Goal: Task Accomplishment & Management: Use online tool/utility

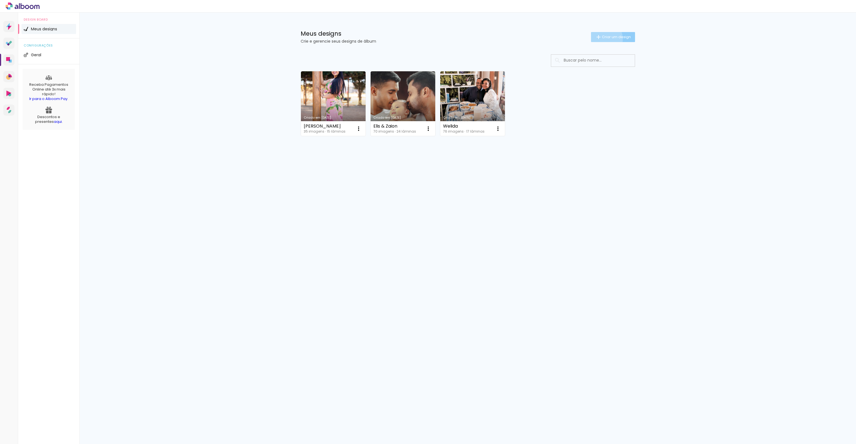
click at [602, 39] on span "Criar um design" at bounding box center [616, 37] width 29 height 4
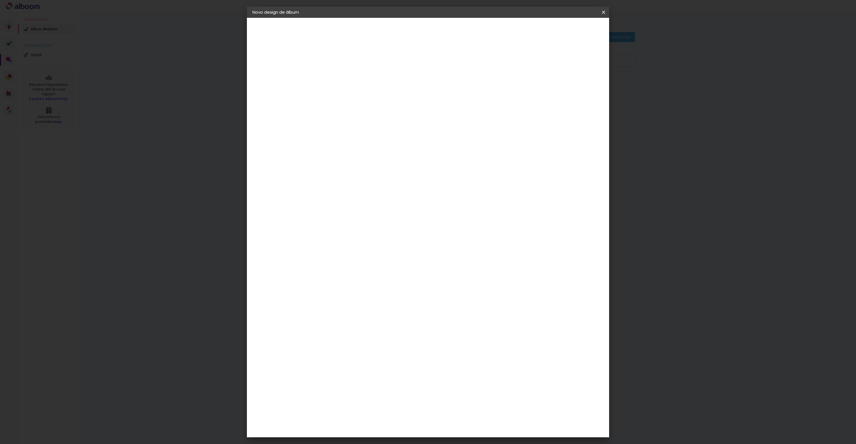
click at [344, 72] on input at bounding box center [344, 75] width 0 height 9
type input "[PERSON_NAME]"
type paper-input "[PERSON_NAME]"
click at [0, 0] on slot "Avançar" at bounding box center [0, 0] width 0 height 0
click at [383, 106] on input at bounding box center [358, 106] width 56 height 7
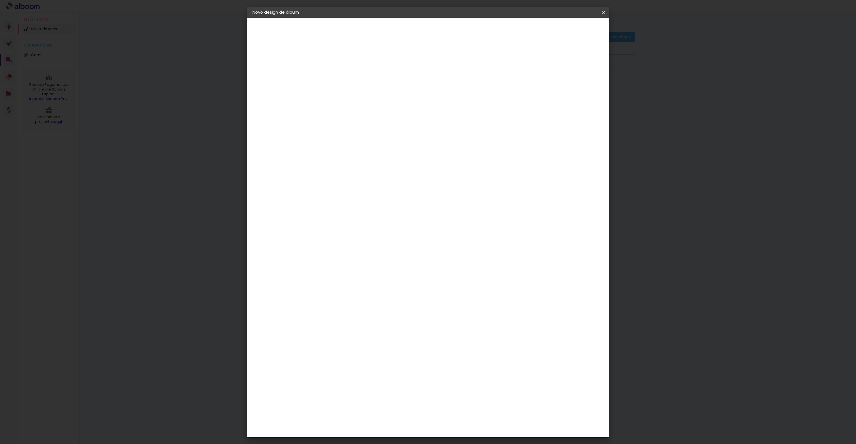
type input "mega"
type paper-input "mega"
click at [356, 120] on paper-item "Mega Album" at bounding box center [352, 127] width 49 height 14
click at [433, 31] on paper-button "Avançar" at bounding box center [419, 29] width 27 height 9
click at [381, 357] on span "30 × 30" at bounding box center [368, 362] width 26 height 11
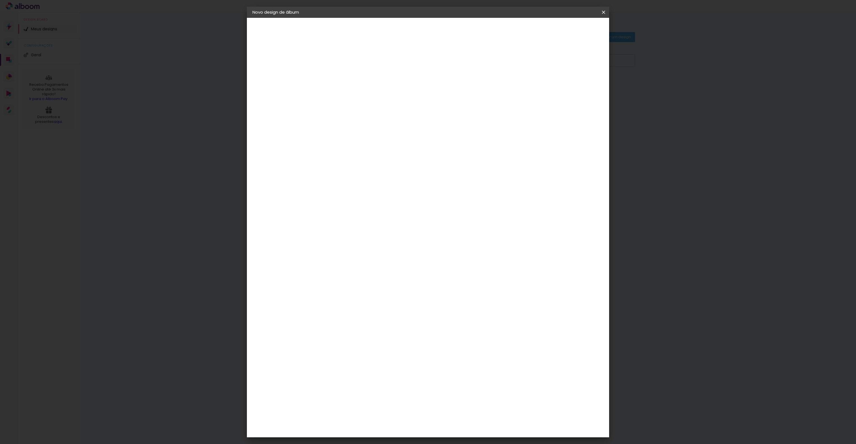
click at [0, 0] on slot "Avançar" at bounding box center [0, 0] width 0 height 0
click at [569, 28] on span "Iniciar design" at bounding box center [555, 30] width 25 height 4
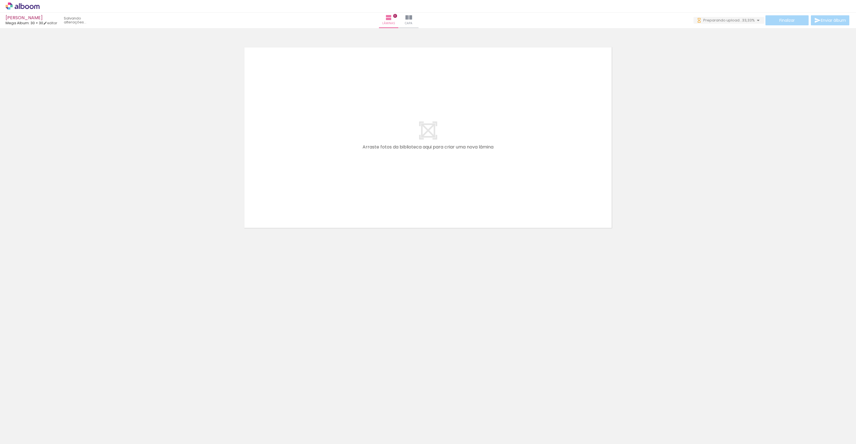
scroll to position [0, 923]
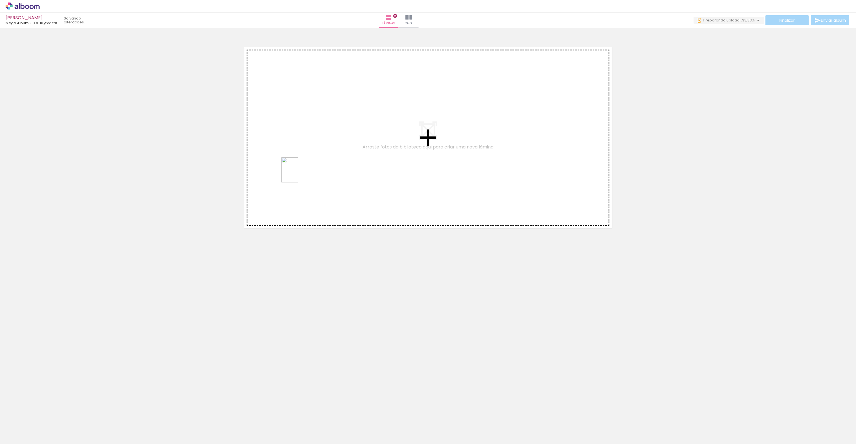
drag, startPoint x: 445, startPoint y: 433, endPoint x: 300, endPoint y: 174, distance: 297.2
click at [300, 174] on quentale-workspace at bounding box center [428, 222] width 856 height 444
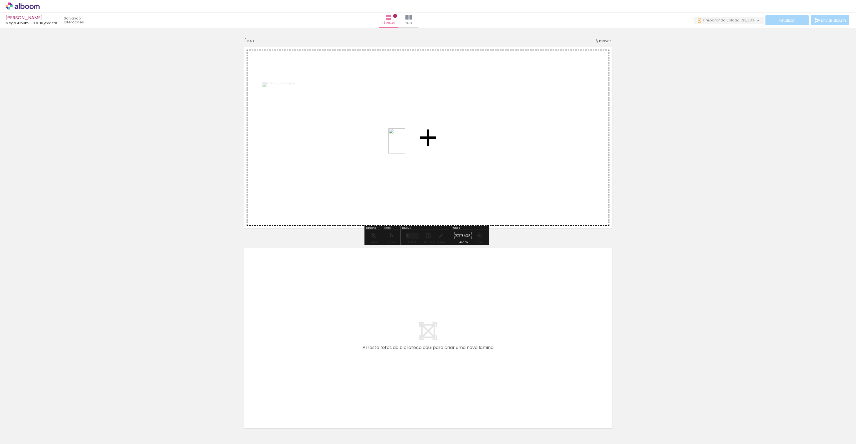
drag, startPoint x: 424, startPoint y: 271, endPoint x: 405, endPoint y: 145, distance: 126.8
click at [405, 145] on quentale-workspace at bounding box center [428, 222] width 856 height 444
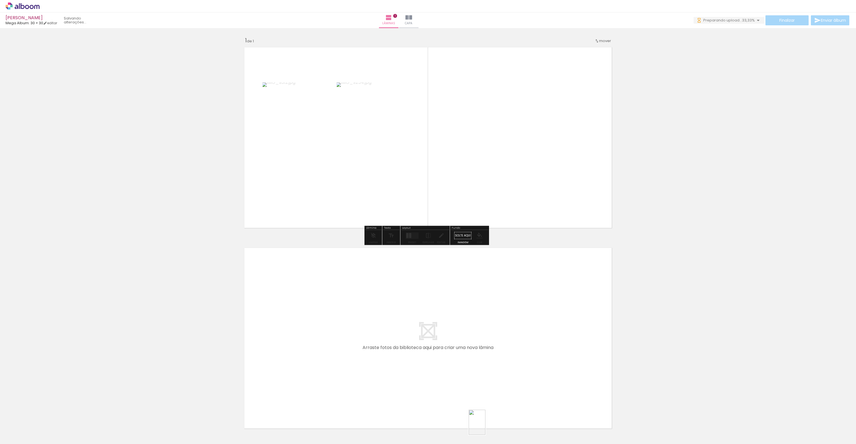
drag, startPoint x: 474, startPoint y: 431, endPoint x: 475, endPoint y: 421, distance: 10.4
click at [484, 425] on div at bounding box center [474, 426] width 18 height 28
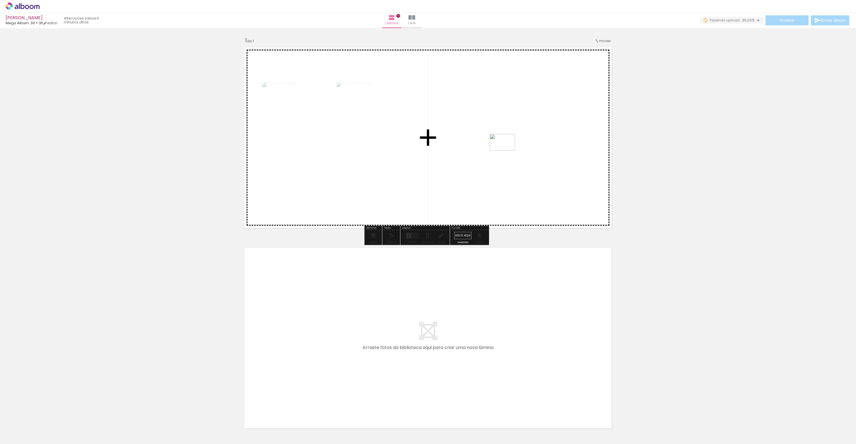
drag, startPoint x: 383, startPoint y: 428, endPoint x: 507, endPoint y: 151, distance: 303.3
click at [507, 151] on quentale-workspace at bounding box center [428, 222] width 856 height 444
drag, startPoint x: 474, startPoint y: 432, endPoint x: 478, endPoint y: 200, distance: 232.5
click at [478, 200] on quentale-workspace at bounding box center [428, 222] width 856 height 444
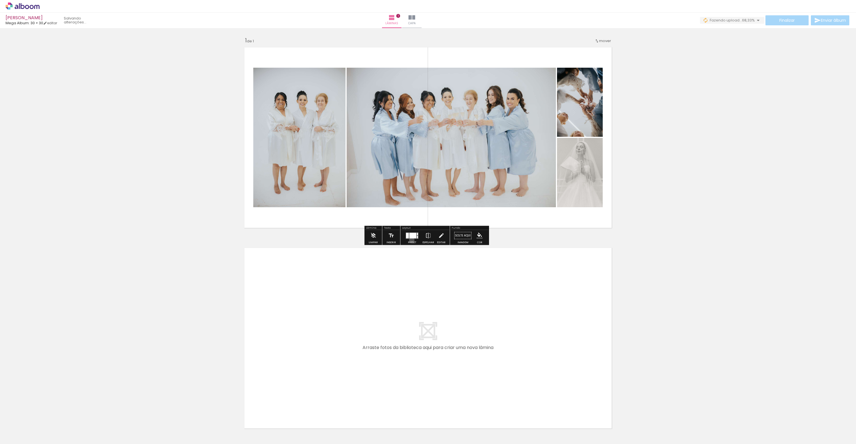
click at [411, 240] on div at bounding box center [412, 235] width 15 height 11
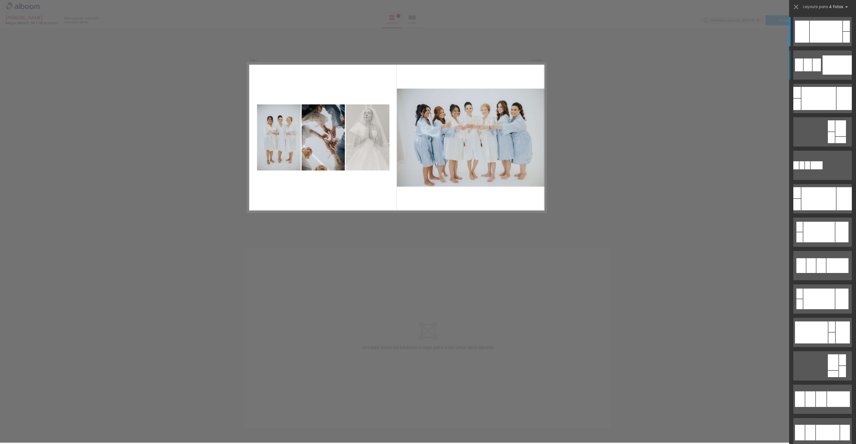
click at [832, 62] on div at bounding box center [837, 64] width 29 height 19
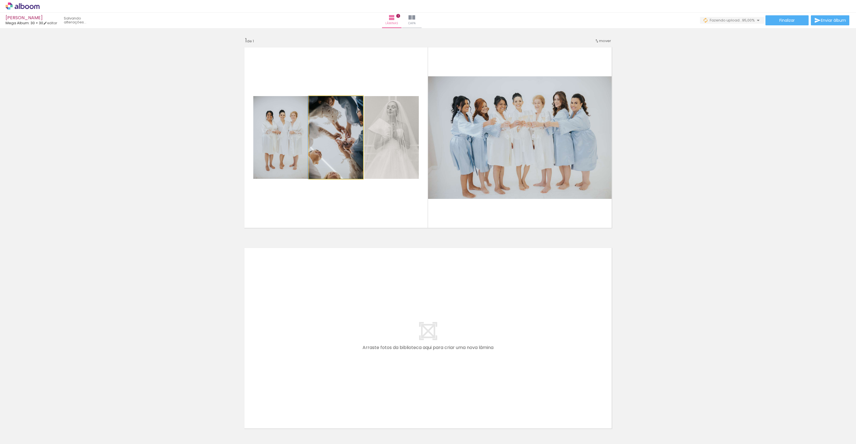
drag, startPoint x: 300, startPoint y: 157, endPoint x: 331, endPoint y: 153, distance: 32.1
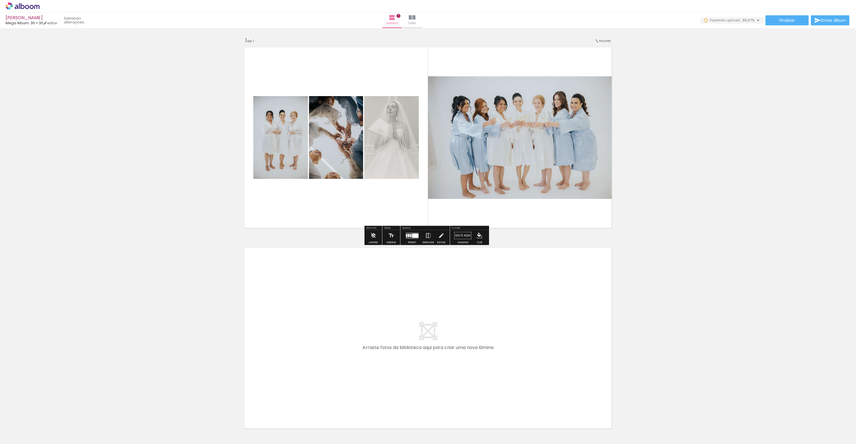
click at [428, 234] on iron-icon at bounding box center [428, 235] width 6 height 11
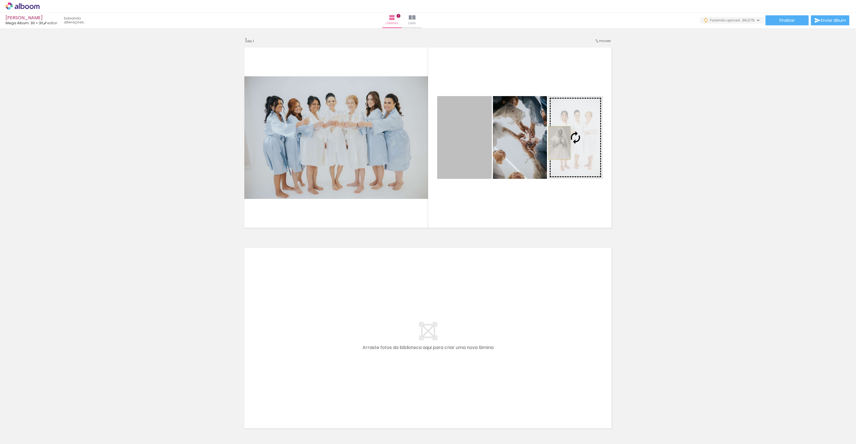
drag, startPoint x: 507, startPoint y: 139, endPoint x: 557, endPoint y: 143, distance: 50.3
click at [0, 0] on slot at bounding box center [0, 0] width 0 height 0
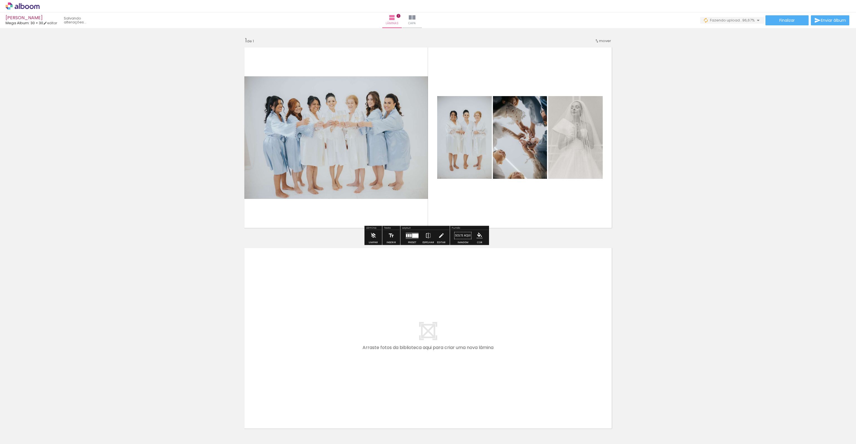
click at [691, 234] on div "Inserir lâmina 1 de 1" at bounding box center [428, 231] width 856 height 402
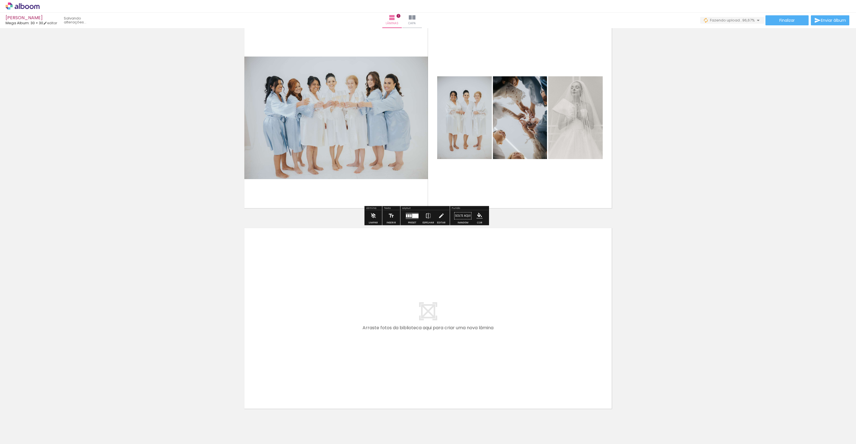
scroll to position [42, 0]
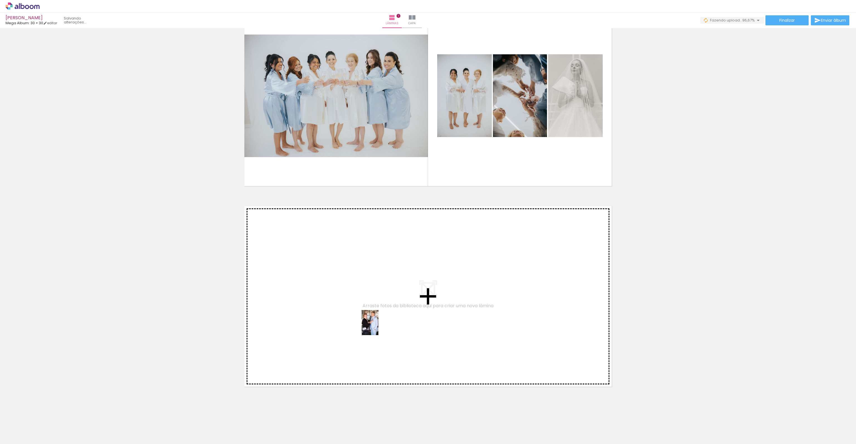
drag, startPoint x: 511, startPoint y: 430, endPoint x: 378, endPoint y: 327, distance: 167.4
click at [378, 327] on quentale-workspace at bounding box center [428, 222] width 856 height 444
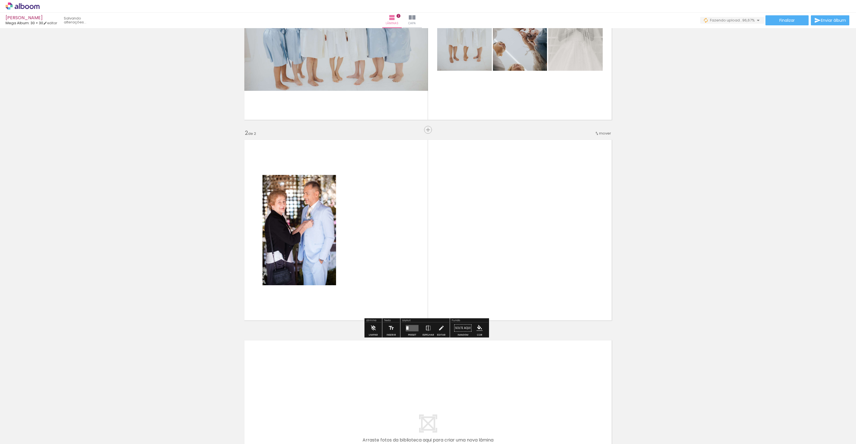
scroll to position [120, 0]
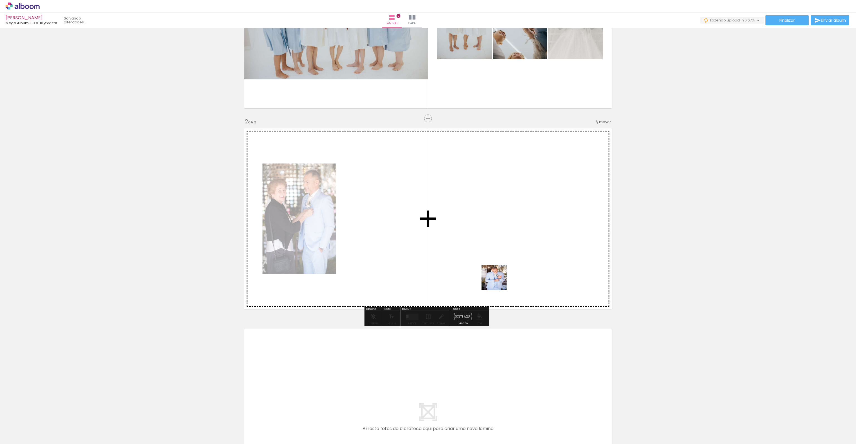
drag, startPoint x: 542, startPoint y: 427, endPoint x: 561, endPoint y: 351, distance: 78.1
click at [489, 253] on quentale-workspace at bounding box center [428, 222] width 856 height 444
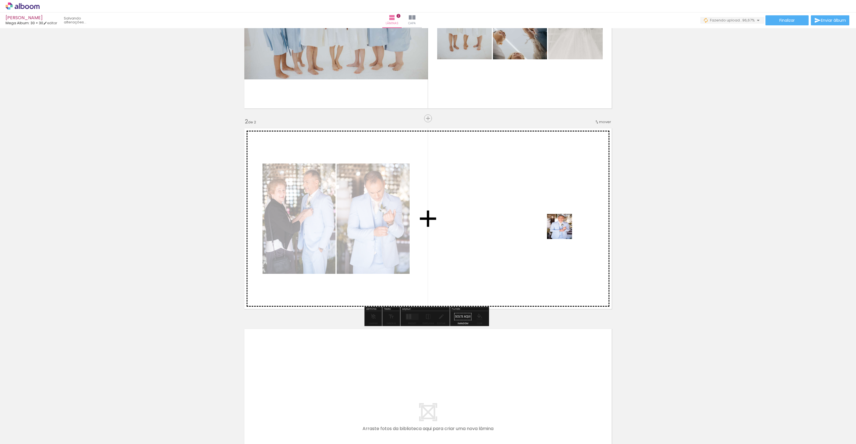
drag, startPoint x: 574, startPoint y: 419, endPoint x: 563, endPoint y: 231, distance: 188.8
click at [563, 231] on quentale-workspace at bounding box center [428, 222] width 856 height 444
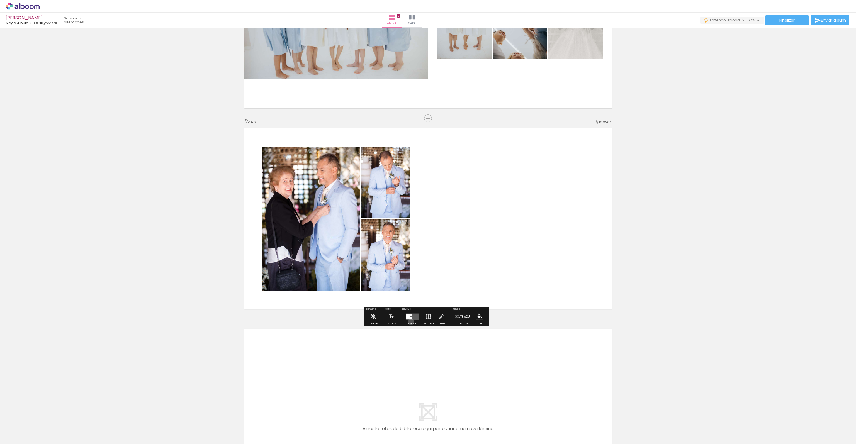
click at [410, 322] on div at bounding box center [412, 316] width 15 height 11
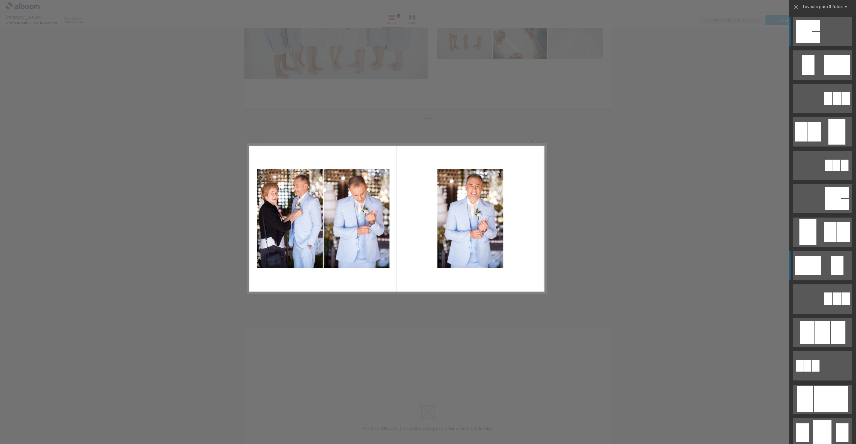
click at [825, 261] on quentale-layouter at bounding box center [822, 265] width 59 height 29
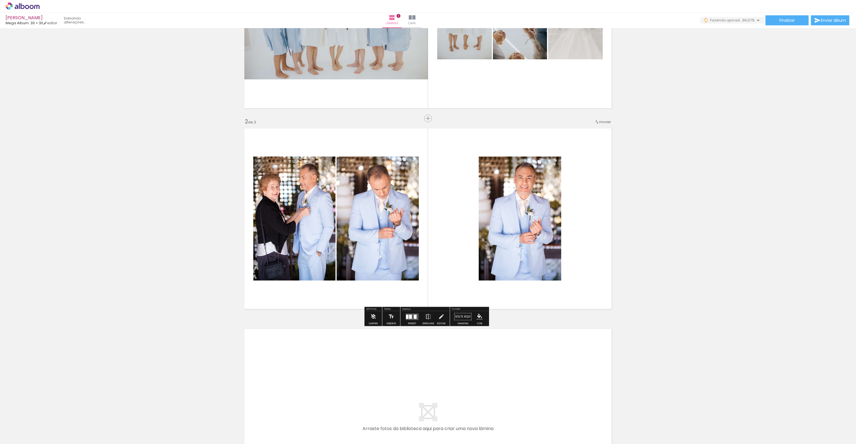
click at [412, 319] on quentale-layouter at bounding box center [412, 317] width 13 height 6
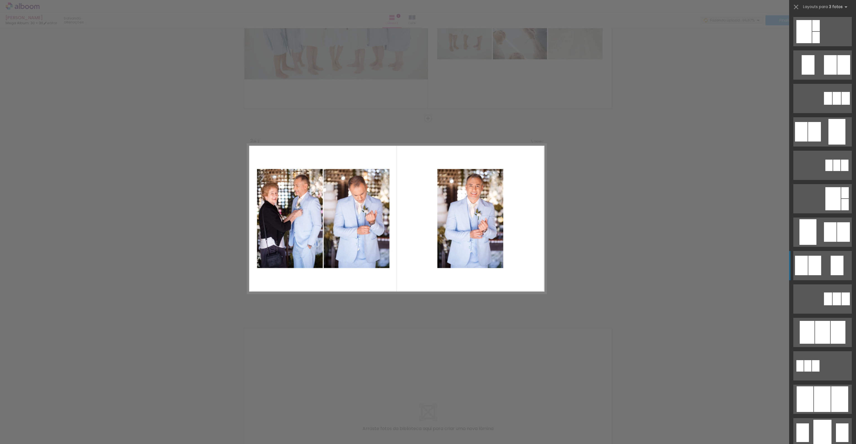
scroll to position [234, 0]
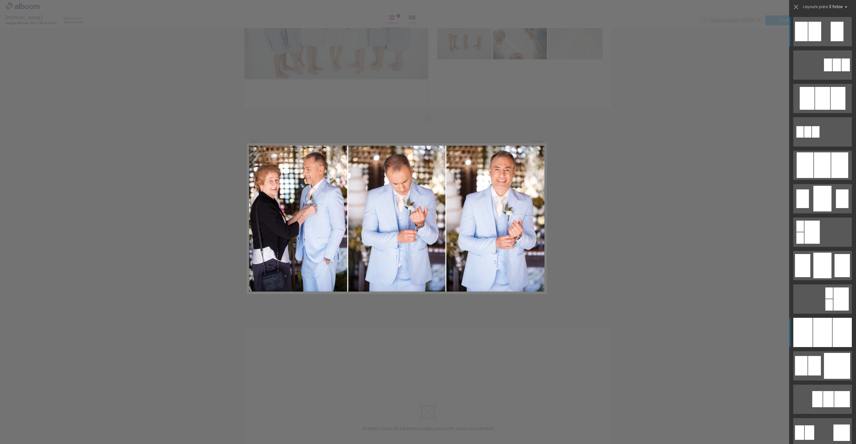
click at [822, 327] on div at bounding box center [822, 332] width 19 height 29
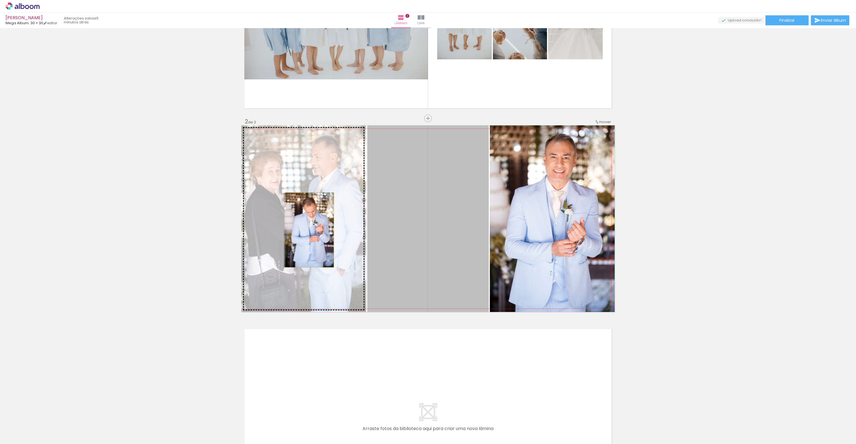
drag, startPoint x: 419, startPoint y: 230, endPoint x: 307, endPoint y: 230, distance: 111.5
click at [0, 0] on slot at bounding box center [0, 0] width 0 height 0
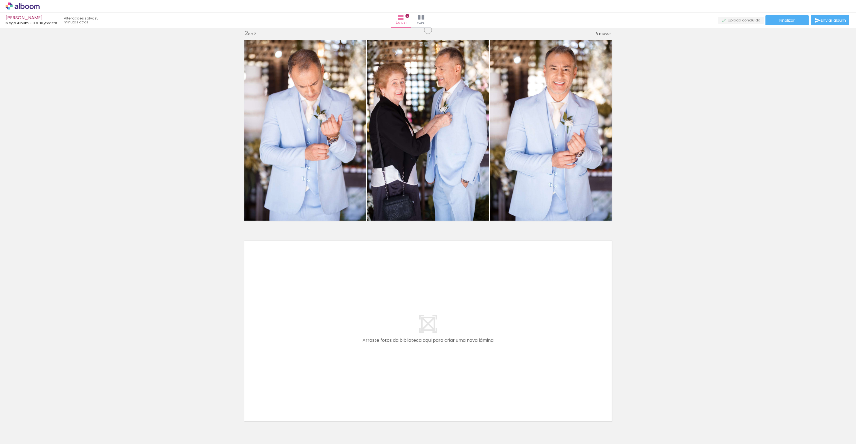
scroll to position [242, 0]
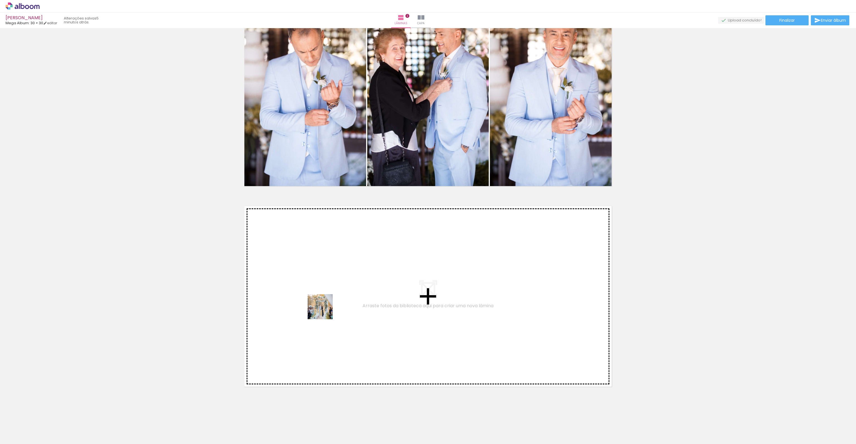
drag, startPoint x: 598, startPoint y: 427, endPoint x: 307, endPoint y: 296, distance: 318.7
click at [307, 296] on quentale-workspace at bounding box center [428, 222] width 856 height 444
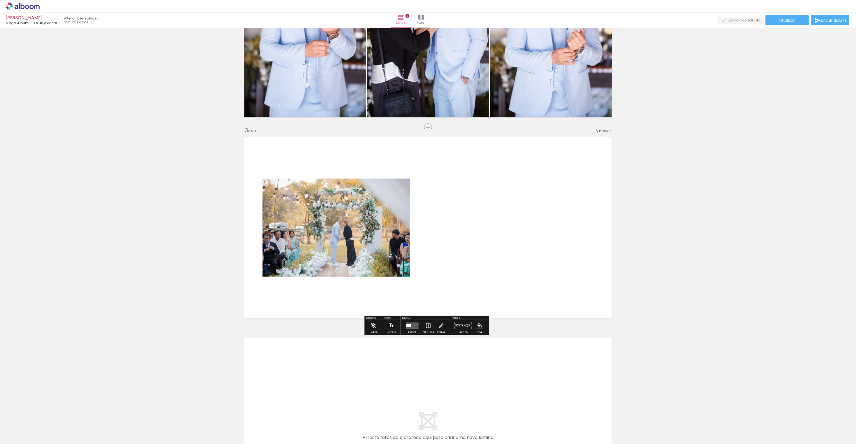
scroll to position [320, 0]
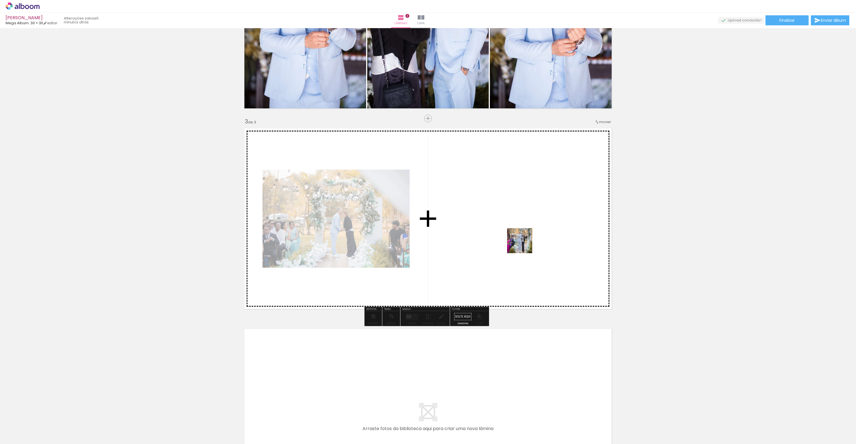
drag, startPoint x: 626, startPoint y: 431, endPoint x: 524, endPoint y: 245, distance: 212.9
click at [524, 245] on quentale-workspace at bounding box center [428, 222] width 856 height 444
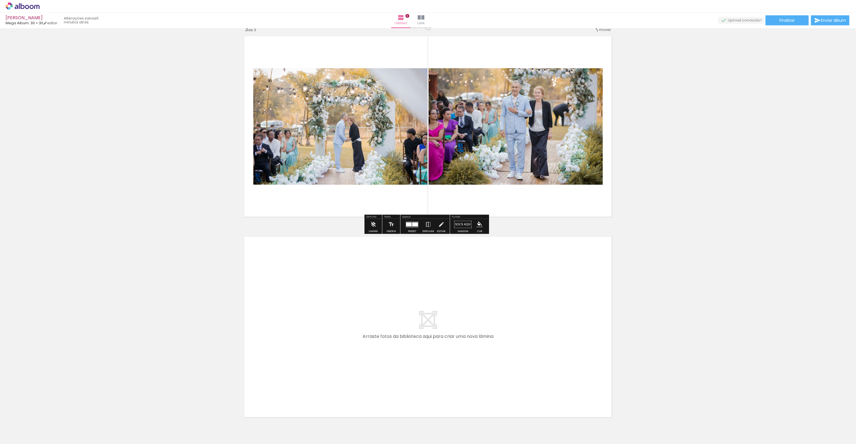
scroll to position [443, 0]
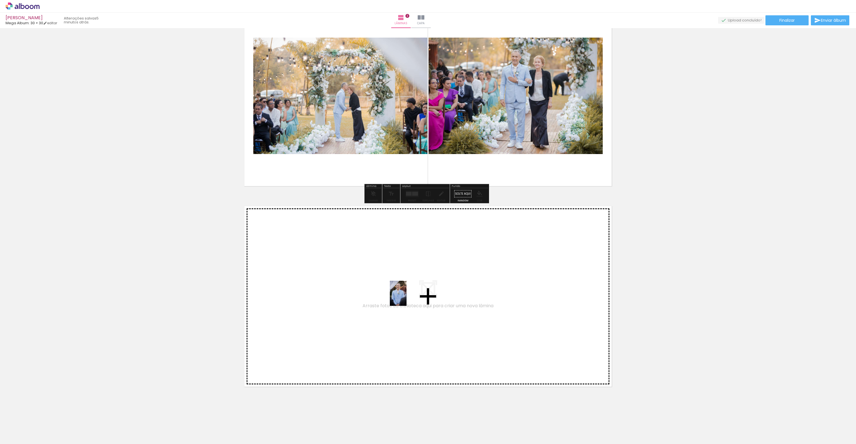
drag, startPoint x: 660, startPoint y: 426, endPoint x: 406, endPoint y: 298, distance: 284.4
click at [406, 298] on quentale-workspace at bounding box center [428, 222] width 856 height 444
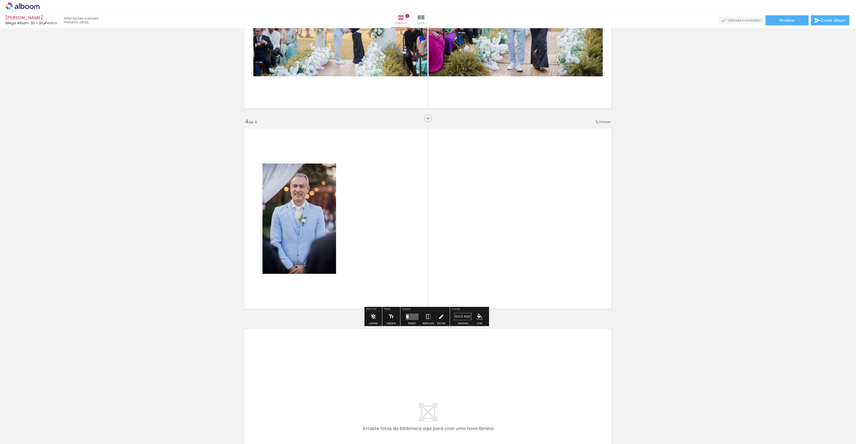
scroll to position [354, 0]
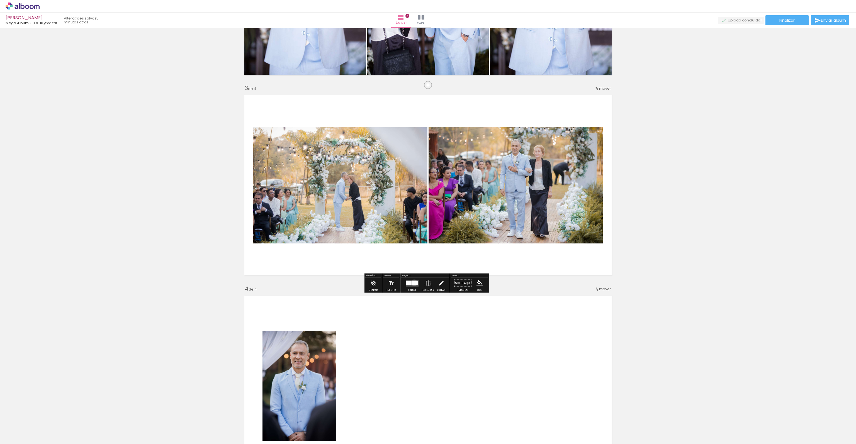
click at [413, 283] on div at bounding box center [415, 283] width 6 height 4
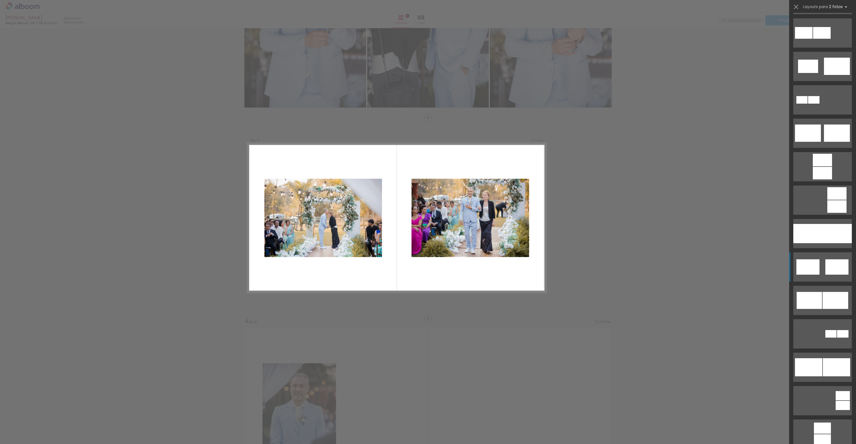
scroll to position [139, 0]
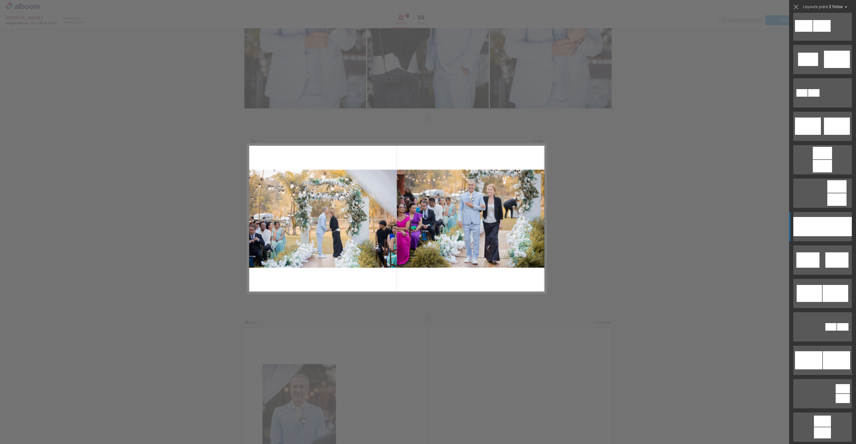
click at [823, 229] on div at bounding box center [837, 226] width 29 height 19
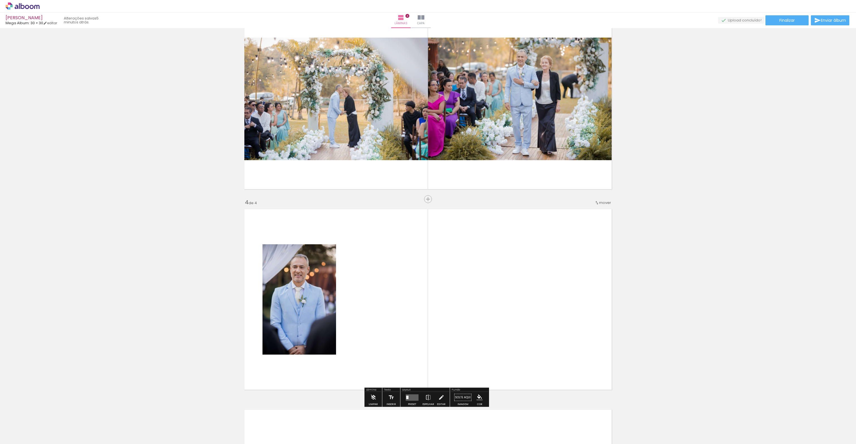
scroll to position [487, 0]
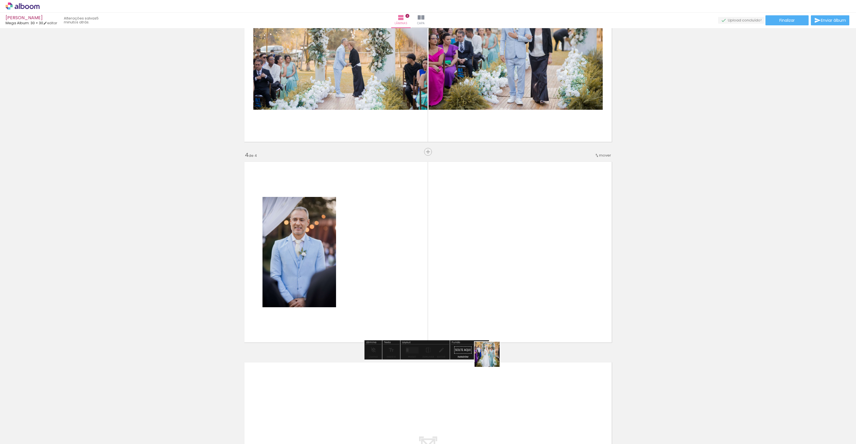
drag, startPoint x: 491, startPoint y: 359, endPoint x: 438, endPoint y: 305, distance: 75.9
click at [438, 305] on quentale-workspace at bounding box center [428, 222] width 856 height 444
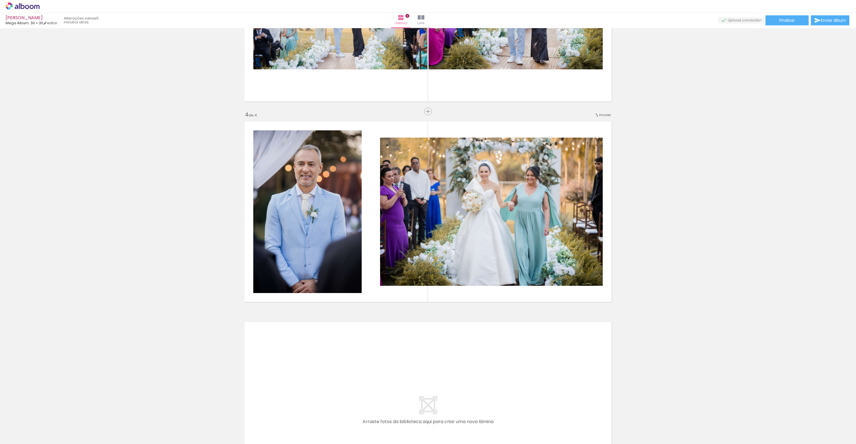
scroll to position [644, 0]
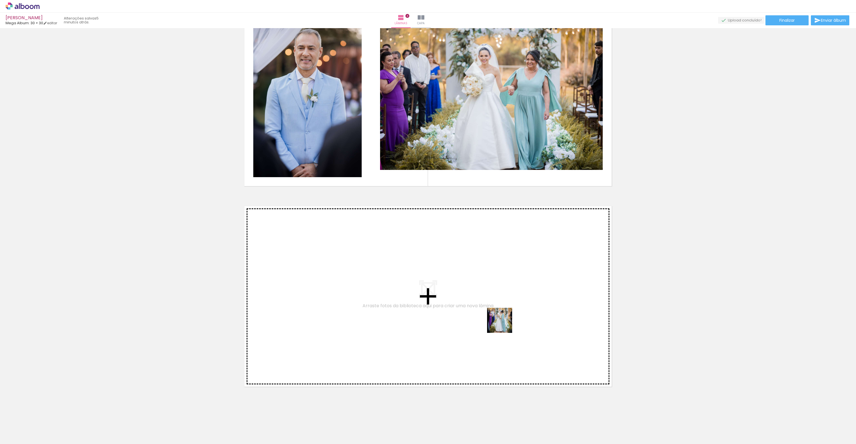
drag, startPoint x: 504, startPoint y: 325, endPoint x: 480, endPoint y: 295, distance: 38.5
click at [480, 295] on quentale-workspace at bounding box center [428, 222] width 856 height 444
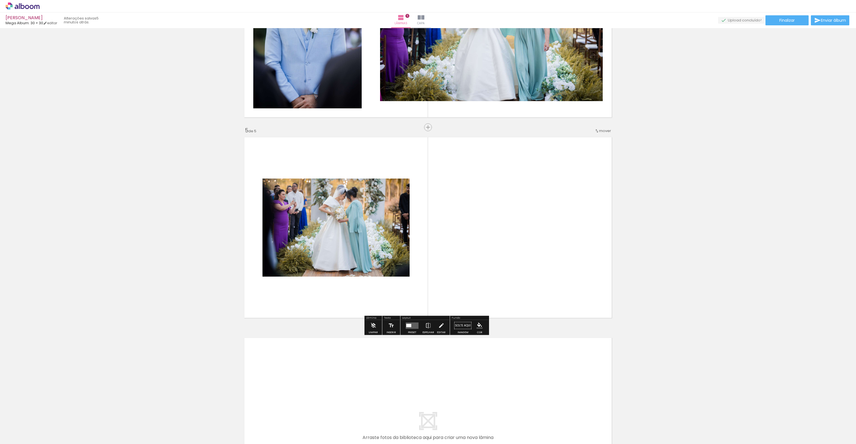
scroll to position [722, 0]
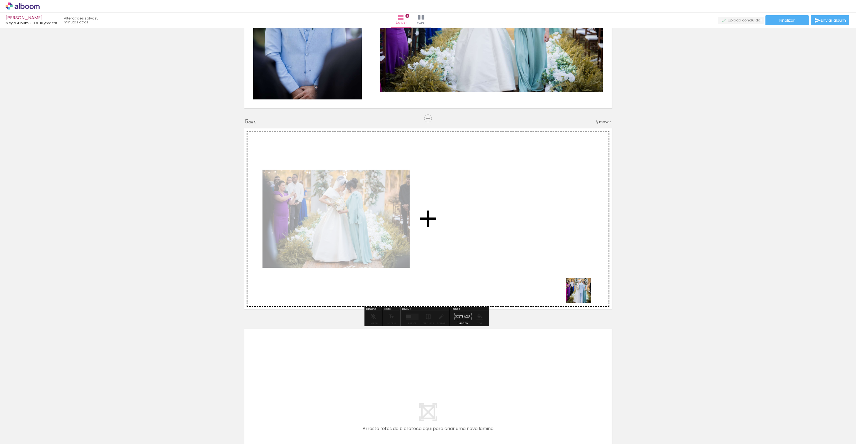
drag, startPoint x: 617, startPoint y: 383, endPoint x: 536, endPoint y: 224, distance: 178.1
click at [536, 224] on quentale-workspace at bounding box center [428, 222] width 856 height 444
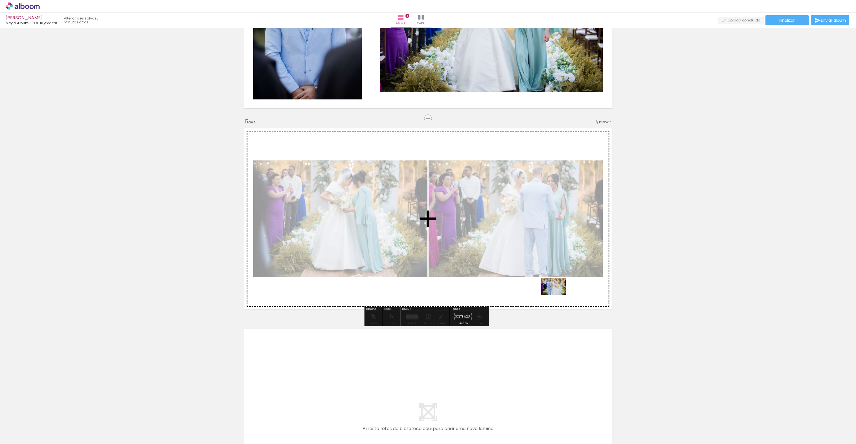
drag, startPoint x: 648, startPoint y: 433, endPoint x: 558, endPoint y: 295, distance: 165.0
click at [558, 295] on quentale-workspace at bounding box center [428, 222] width 856 height 444
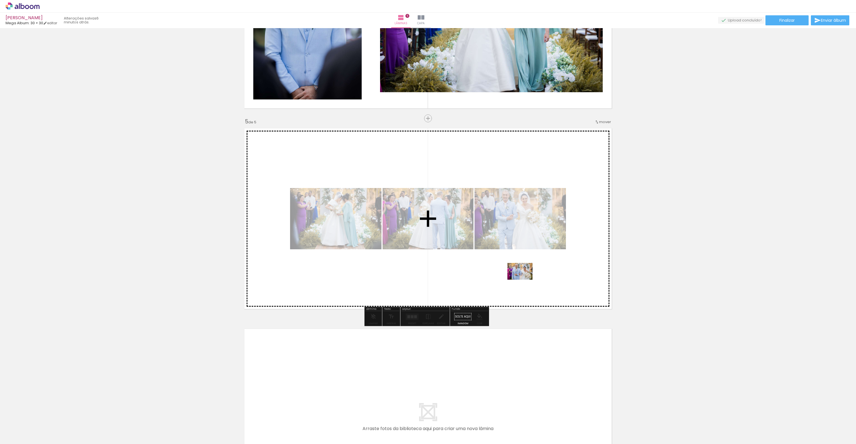
drag, startPoint x: 674, startPoint y: 426, endPoint x: 524, endPoint y: 280, distance: 209.3
click at [524, 280] on quentale-workspace at bounding box center [428, 222] width 856 height 444
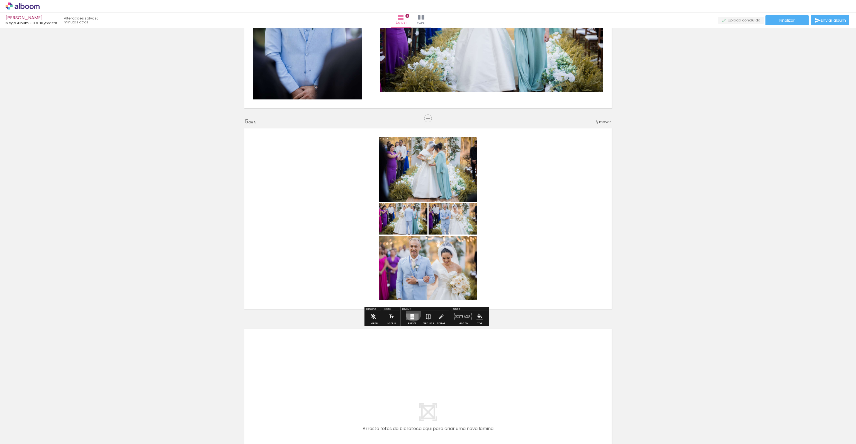
click at [412, 314] on div at bounding box center [412, 315] width 3 height 2
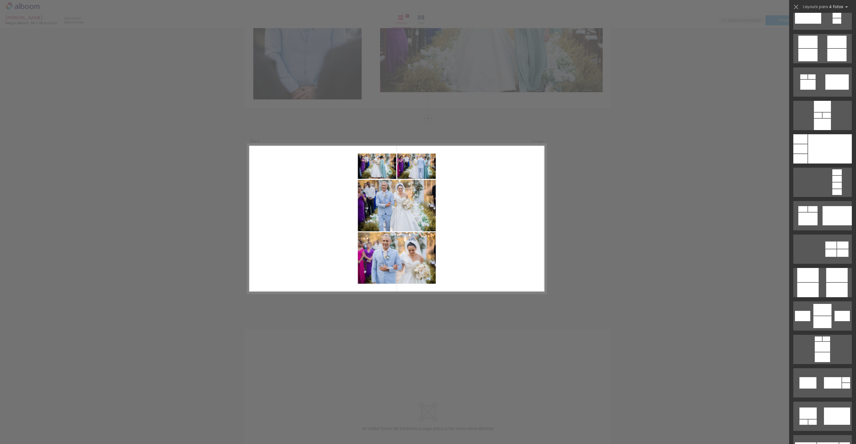
scroll to position [1728, 0]
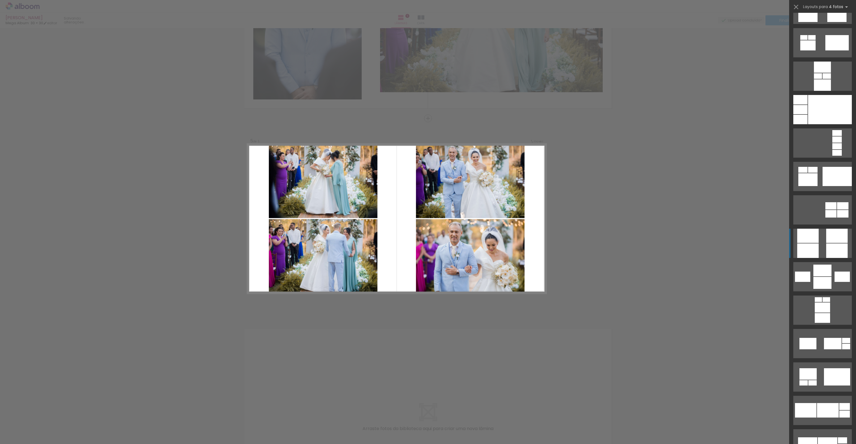
click at [836, 249] on div at bounding box center [836, 251] width 21 height 14
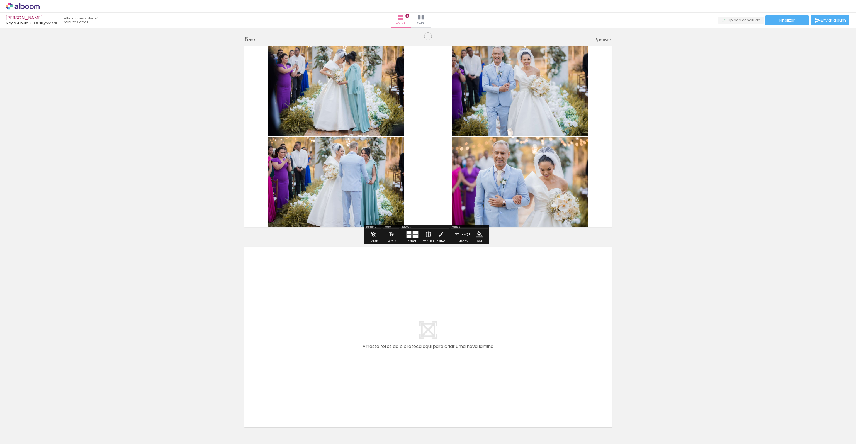
scroll to position [845, 0]
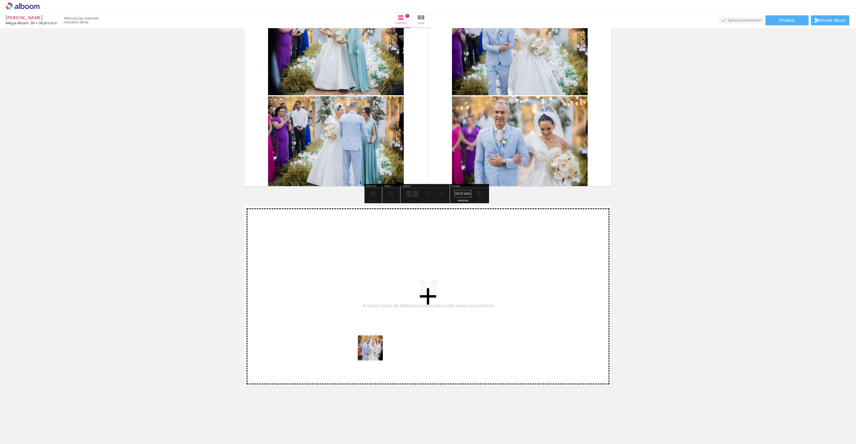
drag, startPoint x: 709, startPoint y: 428, endPoint x: 371, endPoint y: 351, distance: 346.6
click at [371, 351] on quentale-workspace at bounding box center [428, 222] width 856 height 444
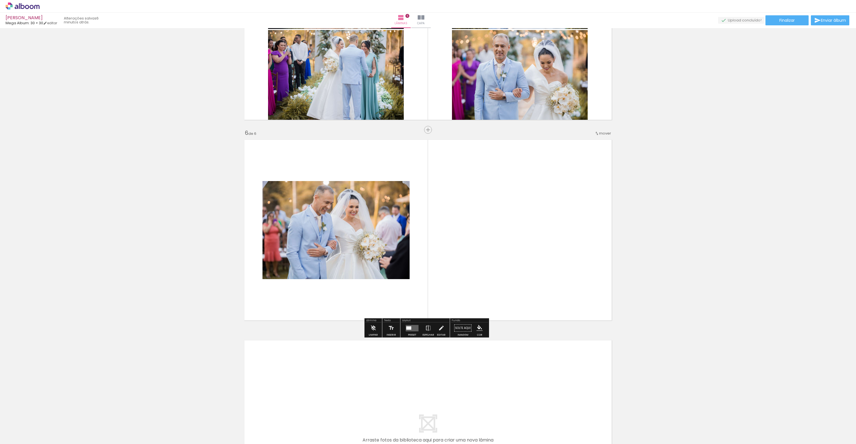
scroll to position [922, 0]
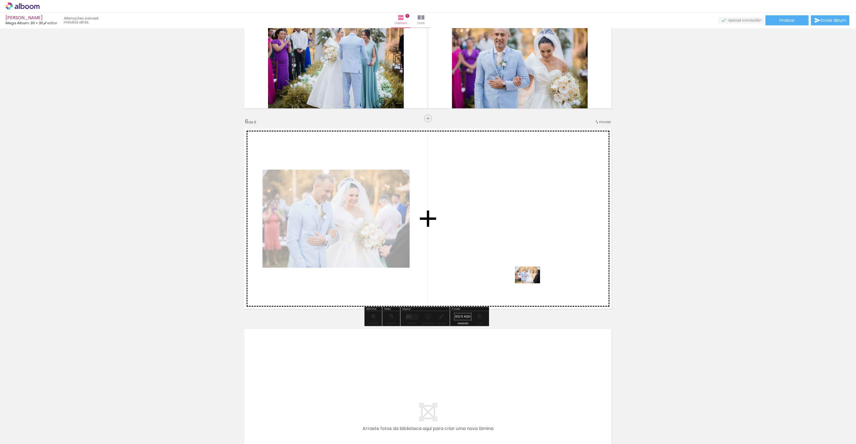
drag, startPoint x: 737, startPoint y: 432, endPoint x: 532, endPoint y: 283, distance: 253.1
click at [532, 283] on quentale-workspace at bounding box center [428, 222] width 856 height 444
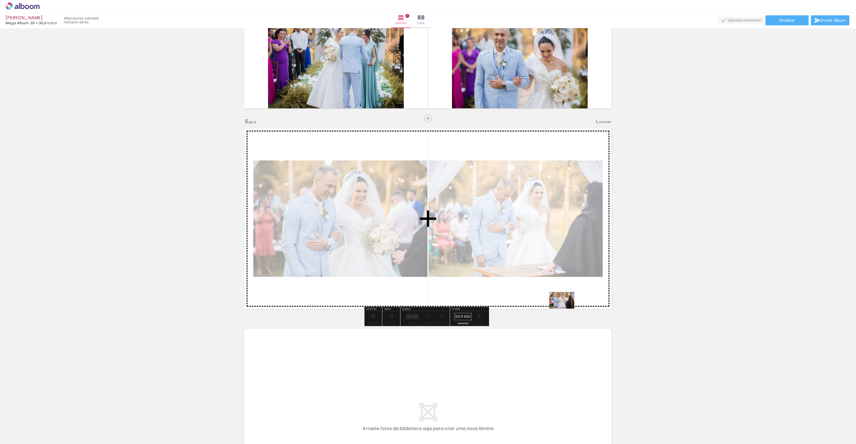
drag, startPoint x: 711, startPoint y: 400, endPoint x: 570, endPoint y: 303, distance: 171.6
click at [570, 303] on quentale-workspace at bounding box center [428, 222] width 856 height 444
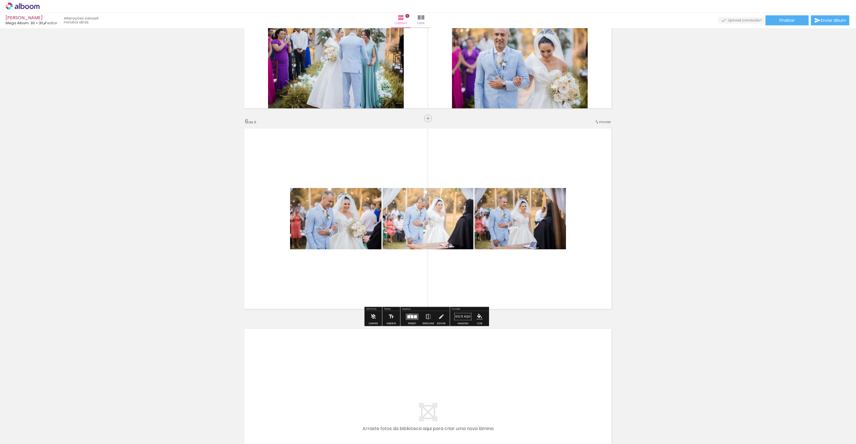
click at [409, 315] on quentale-layouter at bounding box center [412, 317] width 13 height 6
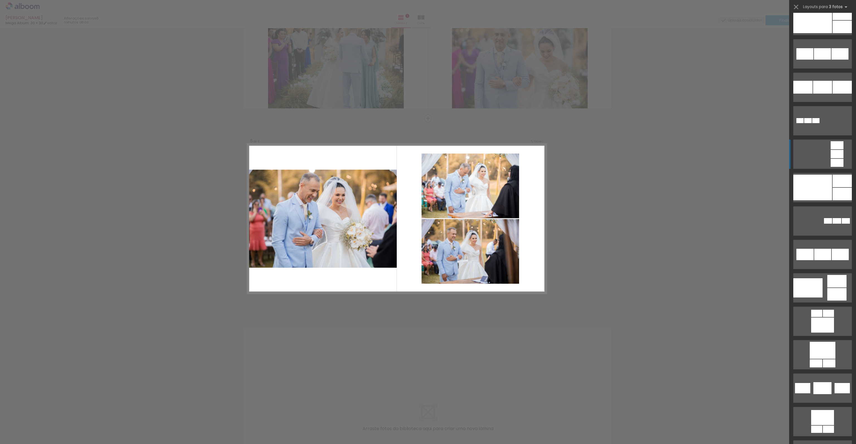
scroll to position [864, 0]
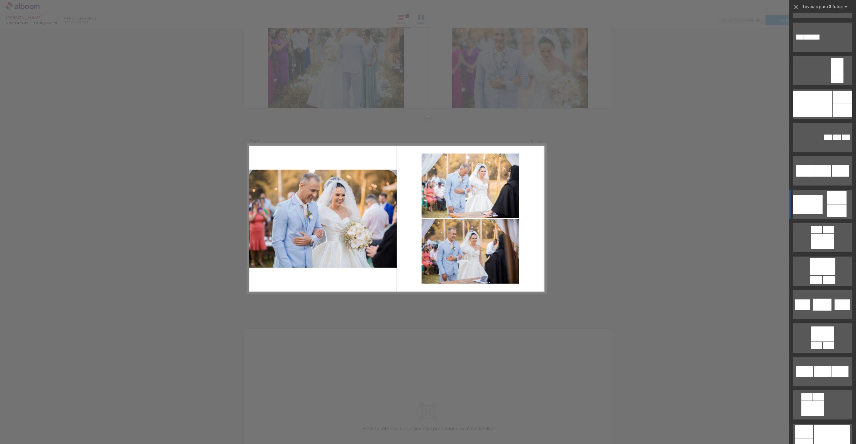
click at [836, 208] on div at bounding box center [837, 211] width 19 height 13
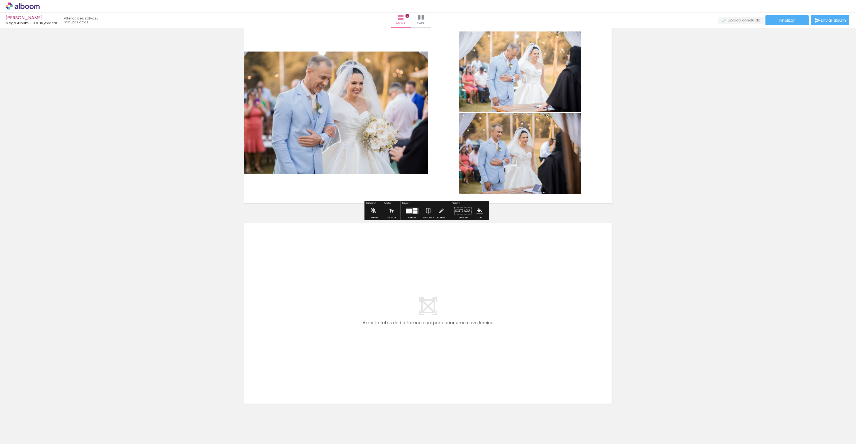
scroll to position [1045, 0]
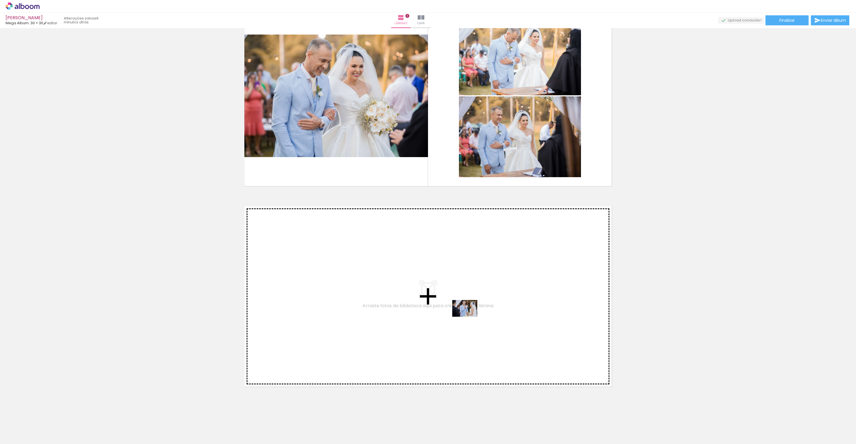
drag, startPoint x: 802, startPoint y: 424, endPoint x: 453, endPoint y: 312, distance: 366.9
click at [453, 312] on quentale-workspace at bounding box center [428, 222] width 856 height 444
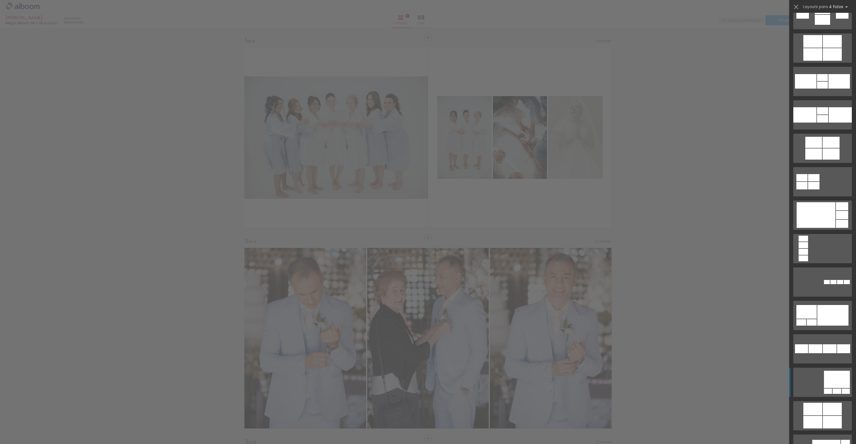
scroll to position [1324, 0]
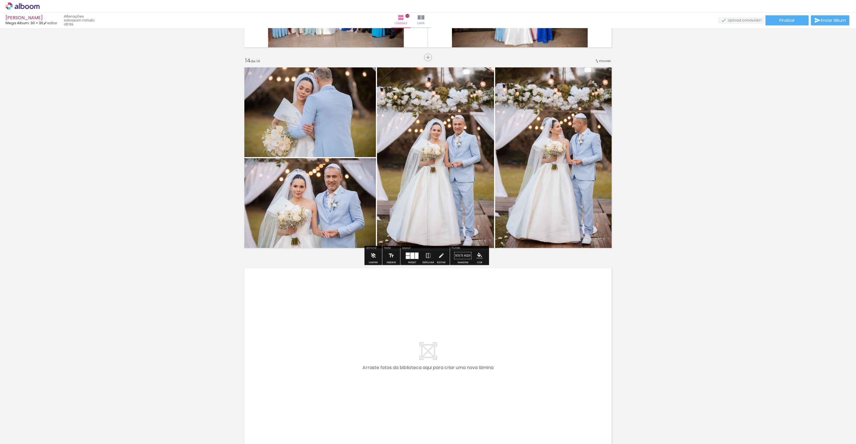
scroll to position [2651, 0]
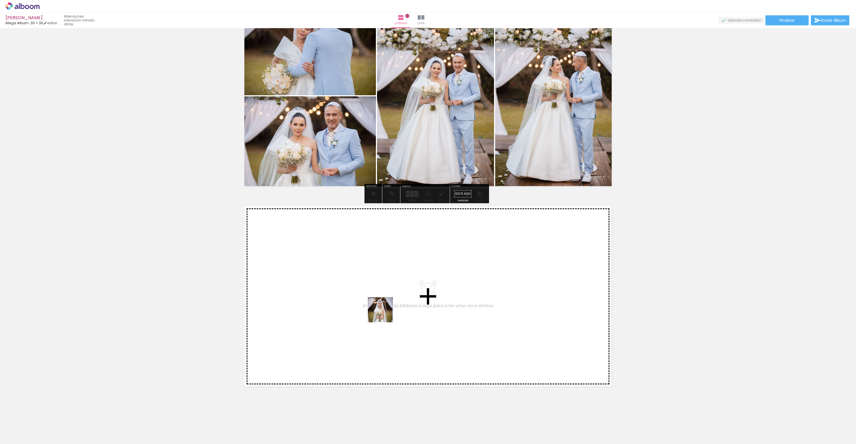
drag, startPoint x: 387, startPoint y: 428, endPoint x: 385, endPoint y: 314, distance: 113.5
click at [385, 314] on quentale-workspace at bounding box center [428, 222] width 856 height 444
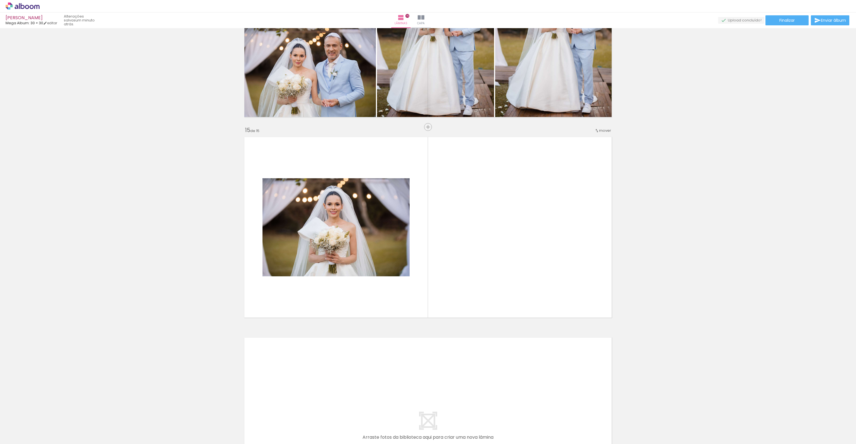
scroll to position [2728, 0]
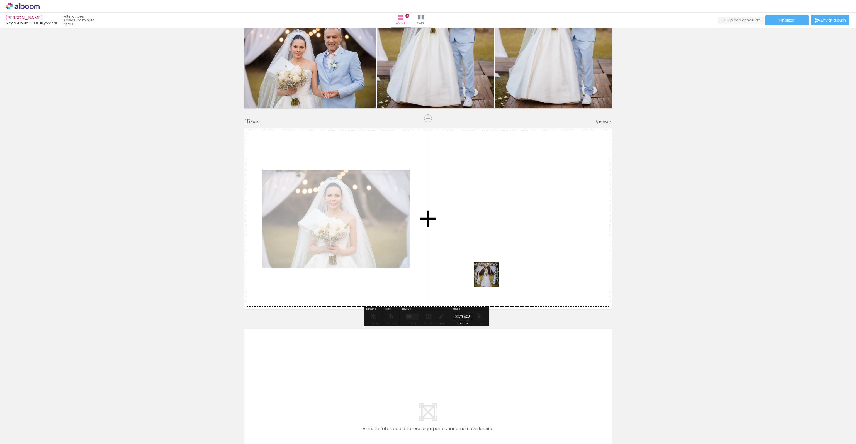
drag, startPoint x: 467, startPoint y: 333, endPoint x: 499, endPoint y: 238, distance: 99.6
click at [499, 238] on quentale-workspace at bounding box center [428, 222] width 856 height 444
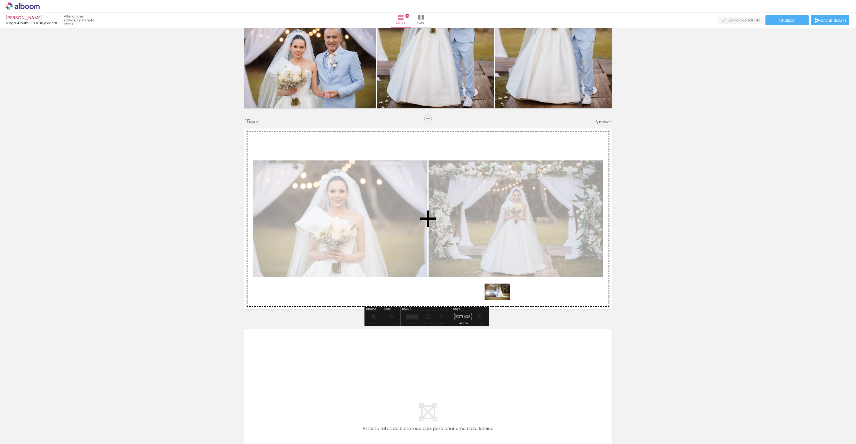
drag, startPoint x: 447, startPoint y: 429, endPoint x: 501, endPoint y: 300, distance: 139.9
click at [501, 300] on quentale-workspace at bounding box center [428, 222] width 856 height 444
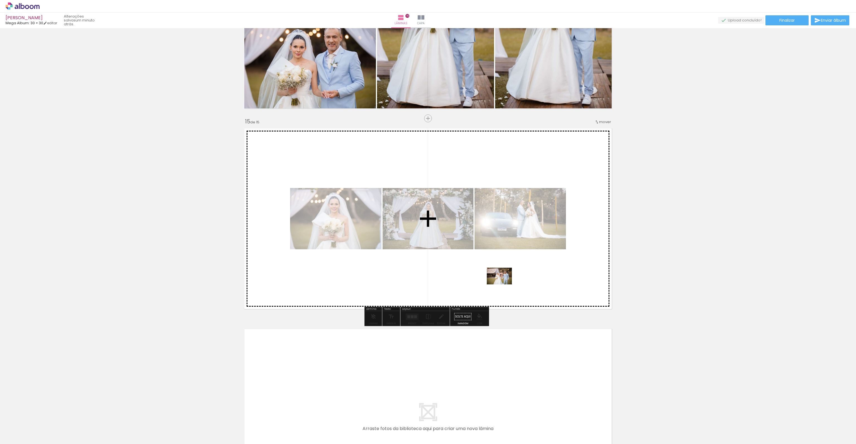
drag, startPoint x: 479, startPoint y: 426, endPoint x: 506, endPoint y: 282, distance: 145.8
click at [505, 282] on quentale-workspace at bounding box center [428, 222] width 856 height 444
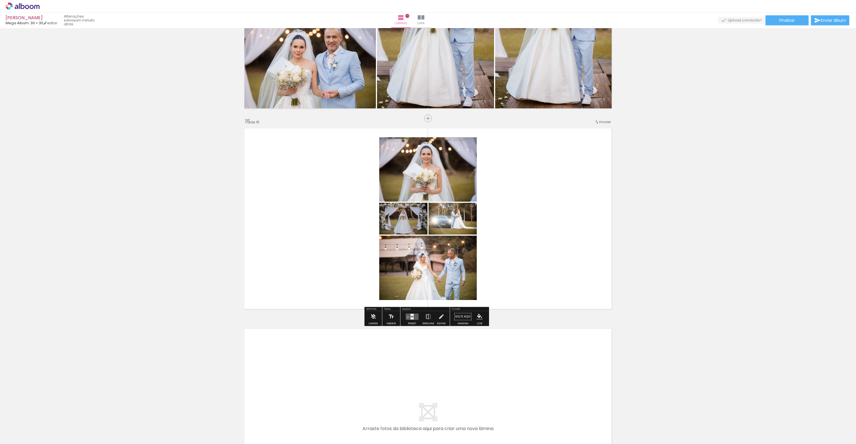
click at [407, 317] on quentale-layouter at bounding box center [412, 317] width 13 height 6
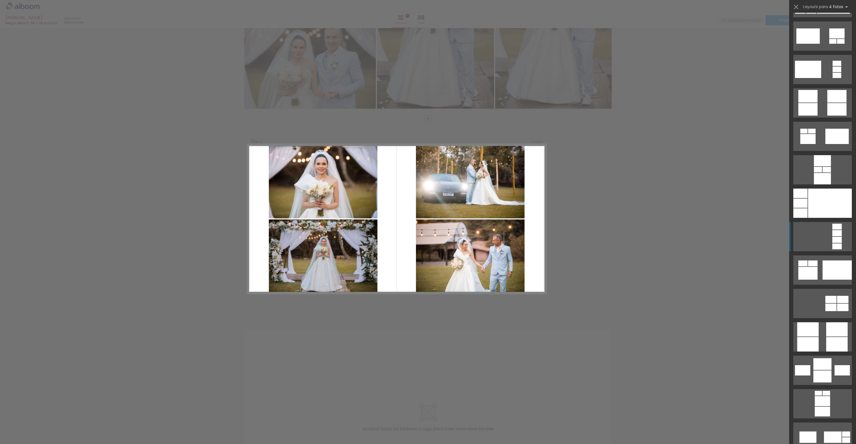
scroll to position [1644, 0]
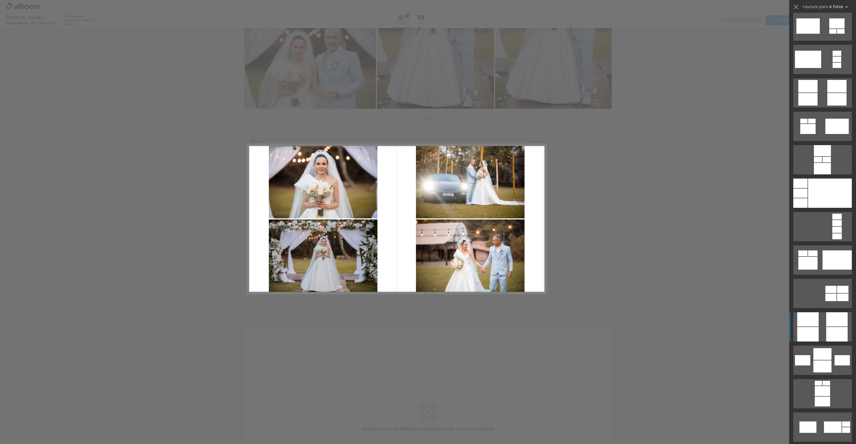
click at [830, 324] on div at bounding box center [836, 319] width 21 height 14
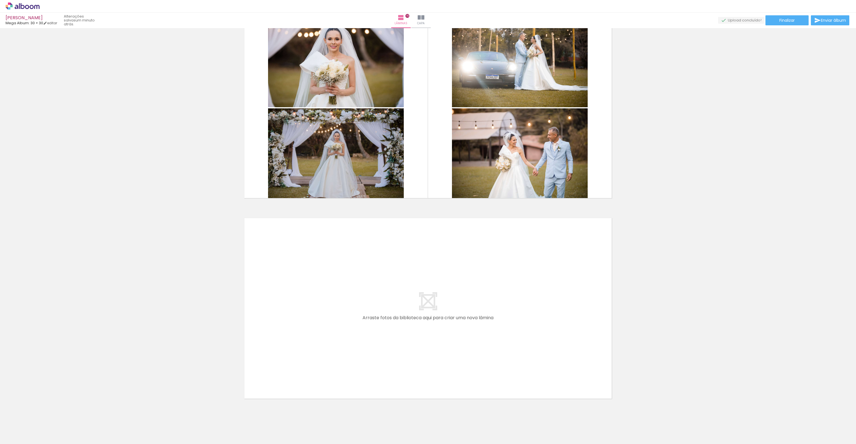
scroll to position [2840, 0]
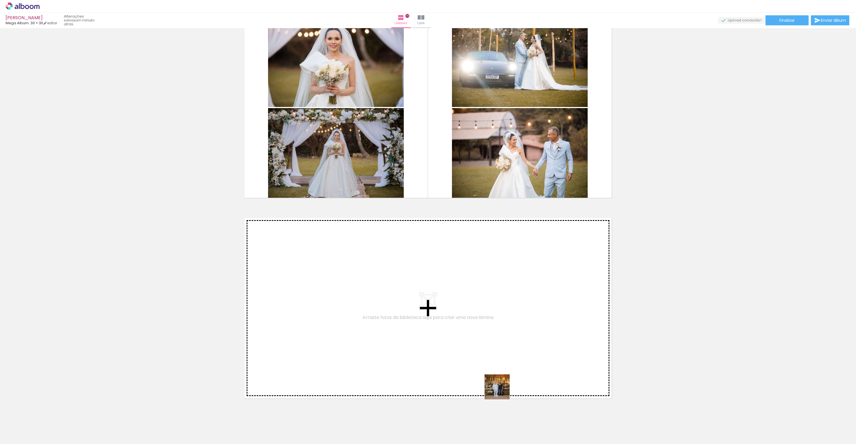
drag, startPoint x: 534, startPoint y: 424, endPoint x: 622, endPoint y: 392, distance: 93.3
click at [389, 328] on quentale-workspace at bounding box center [428, 222] width 856 height 444
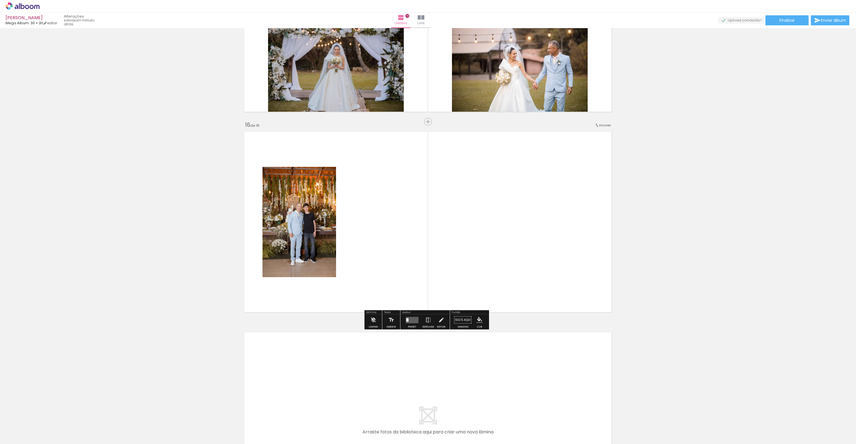
scroll to position [2929, 0]
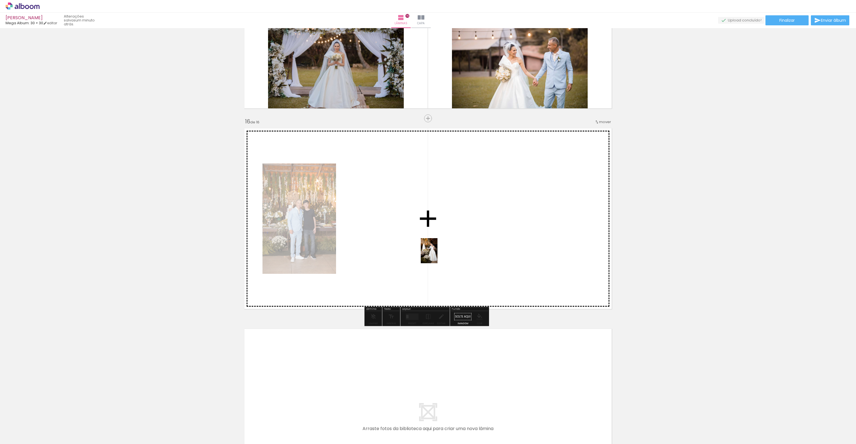
drag, startPoint x: 638, startPoint y: 424, endPoint x: 468, endPoint y: 258, distance: 237.5
click at [468, 258] on quentale-workspace at bounding box center [428, 222] width 856 height 444
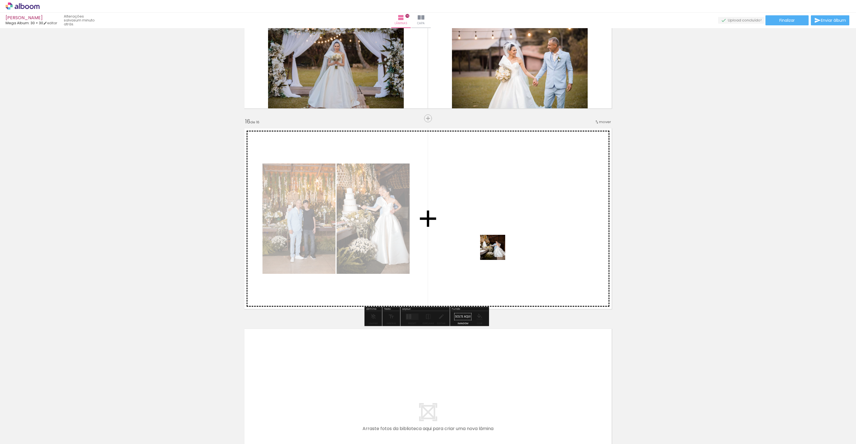
drag, startPoint x: 662, startPoint y: 429, endPoint x: 493, endPoint y: 247, distance: 248.7
click at [493, 247] on quentale-workspace at bounding box center [428, 222] width 856 height 444
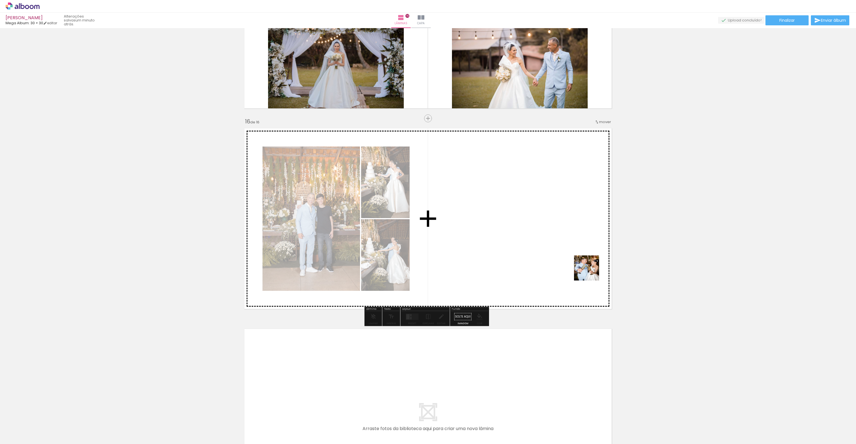
drag, startPoint x: 696, startPoint y: 431, endPoint x: 590, endPoint y: 272, distance: 190.6
click at [591, 272] on quentale-workspace at bounding box center [428, 222] width 856 height 444
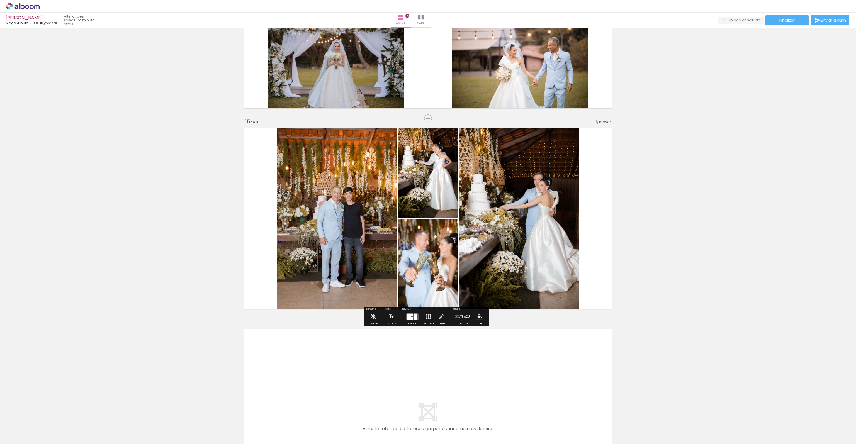
click at [407, 317] on div at bounding box center [409, 317] width 4 height 6
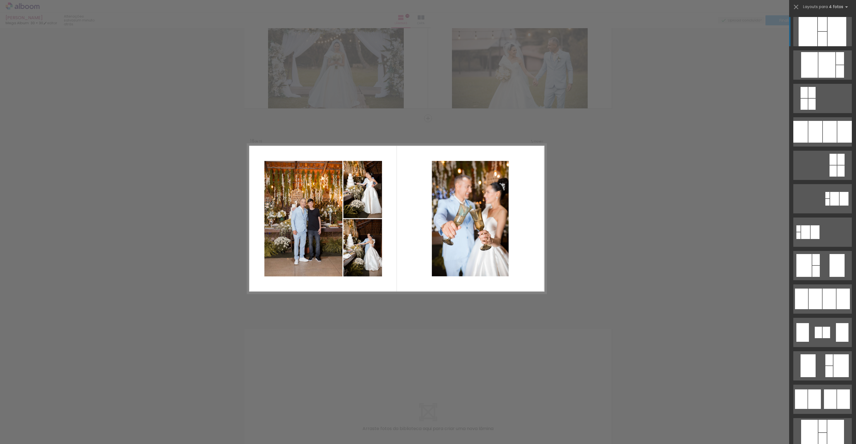
scroll to position [2929, 0]
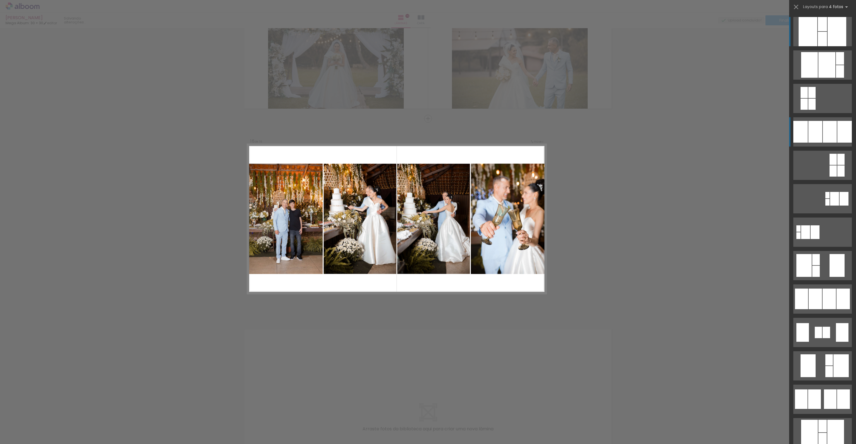
click at [838, 136] on div at bounding box center [845, 132] width 14 height 22
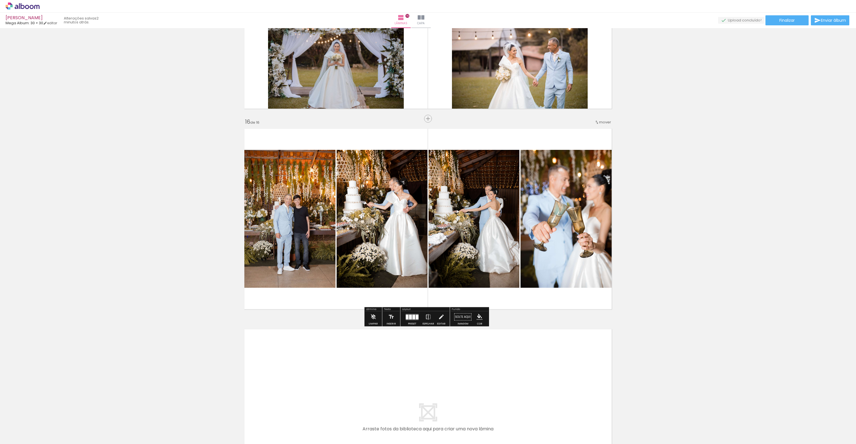
scroll to position [0, 605]
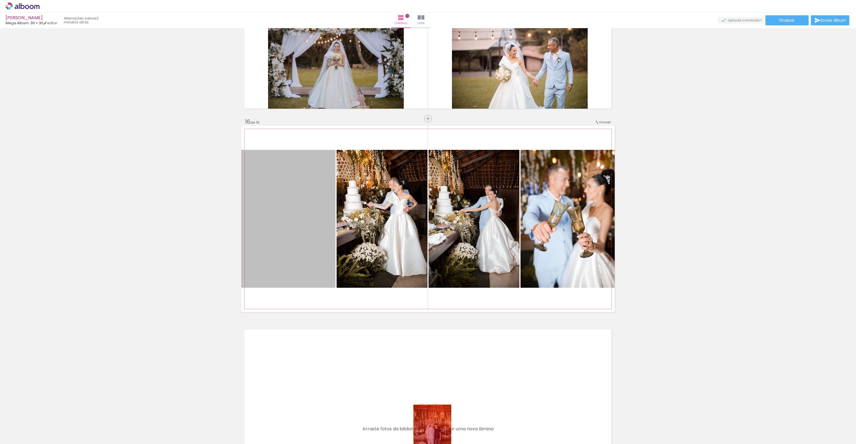
drag, startPoint x: 275, startPoint y: 239, endPoint x: 430, endPoint y: 432, distance: 248.2
click at [430, 432] on quentale-workspace at bounding box center [428, 222] width 856 height 444
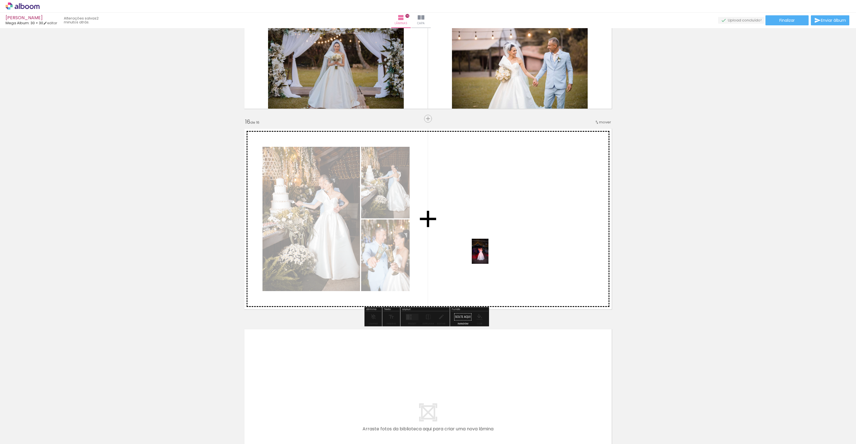
drag, startPoint x: 553, startPoint y: 345, endPoint x: 489, endPoint y: 256, distance: 110.2
click at [489, 256] on quentale-workspace at bounding box center [428, 222] width 856 height 444
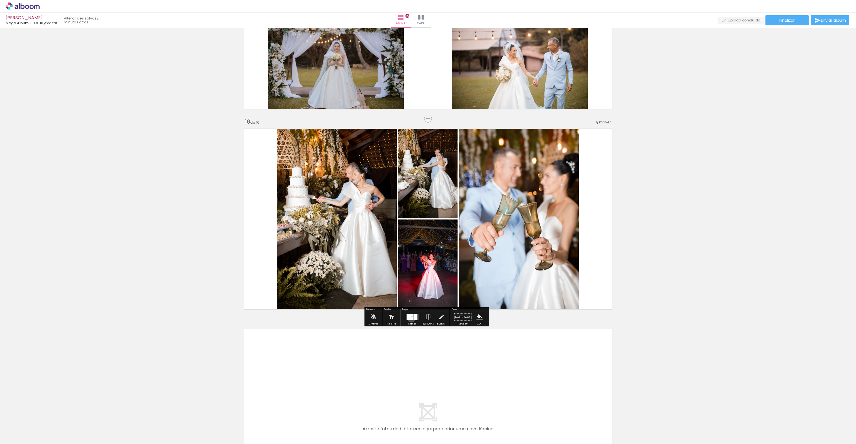
click at [411, 318] on div at bounding box center [412, 318] width 2 height 3
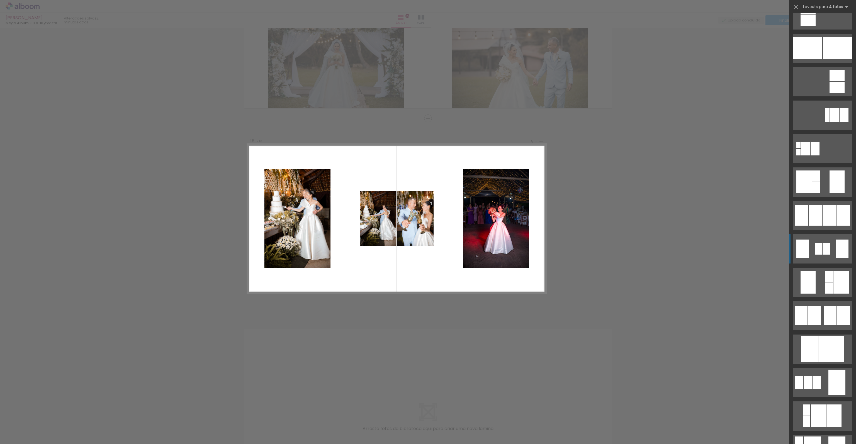
scroll to position [0, 0]
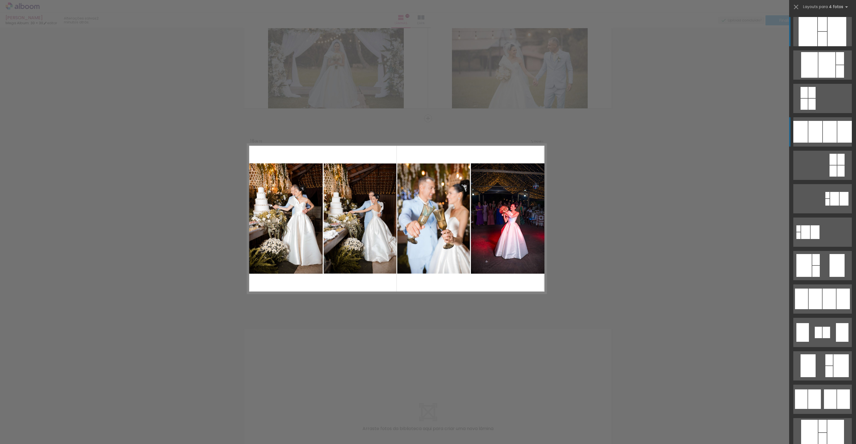
click at [811, 135] on div at bounding box center [816, 132] width 14 height 22
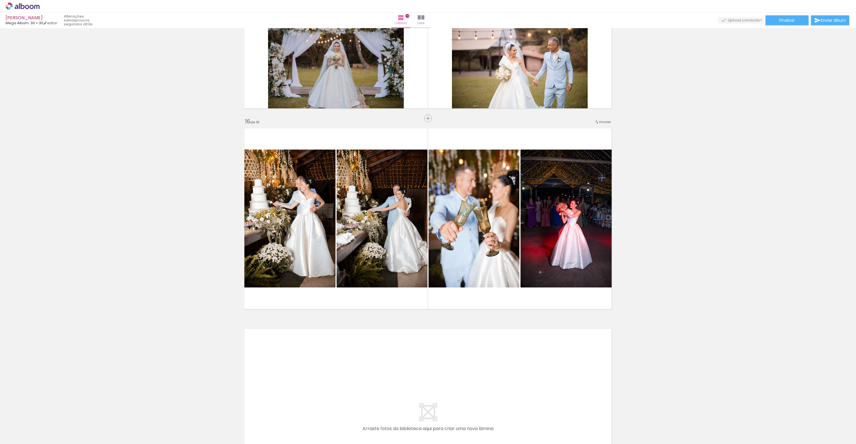
scroll to position [0, 774]
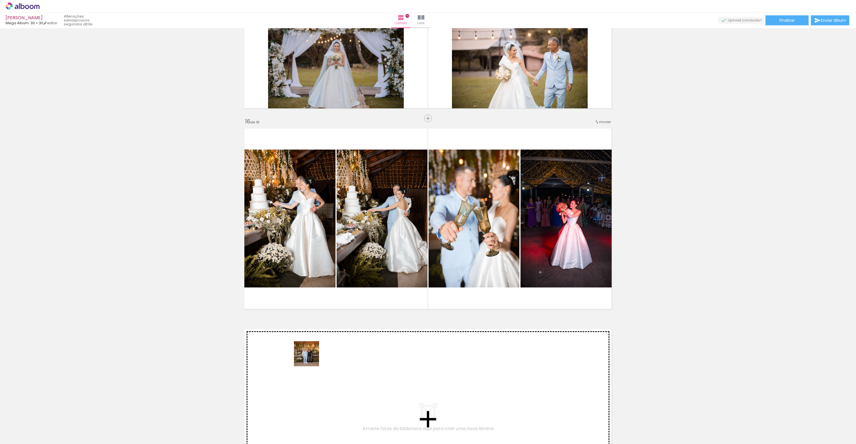
drag, startPoint x: 225, startPoint y: 427, endPoint x: 311, endPoint y: 358, distance: 110.2
click at [311, 358] on quentale-workspace at bounding box center [428, 222] width 856 height 444
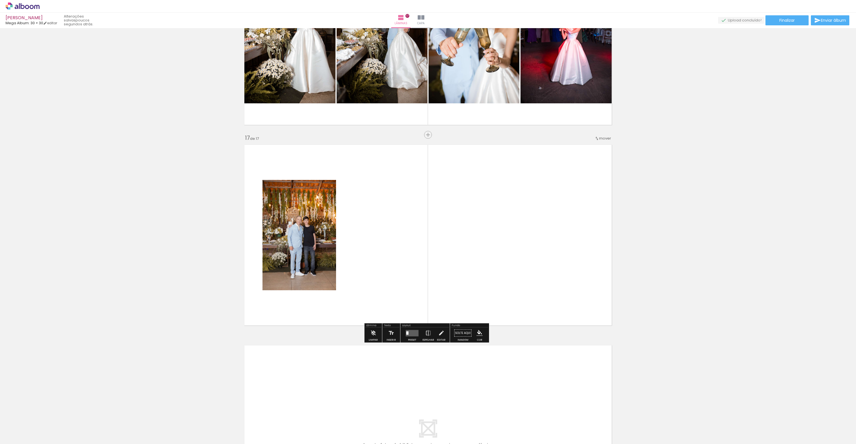
scroll to position [3129, 0]
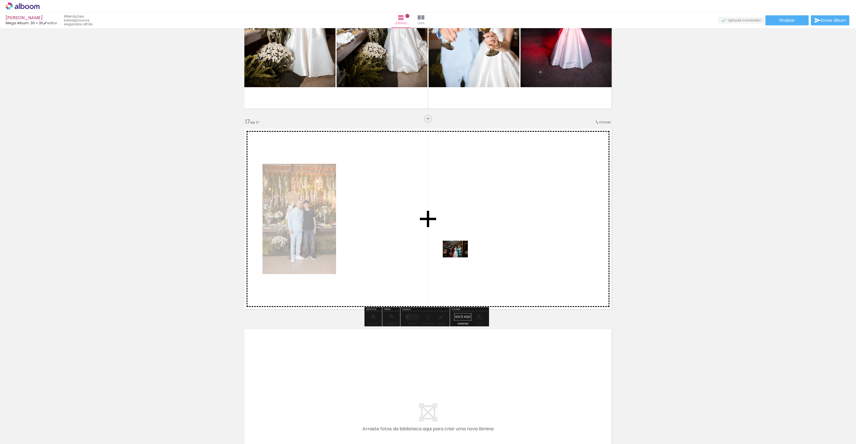
drag, startPoint x: 408, startPoint y: 426, endPoint x: 460, endPoint y: 257, distance: 176.6
click at [460, 257] on quentale-workspace at bounding box center [428, 222] width 856 height 444
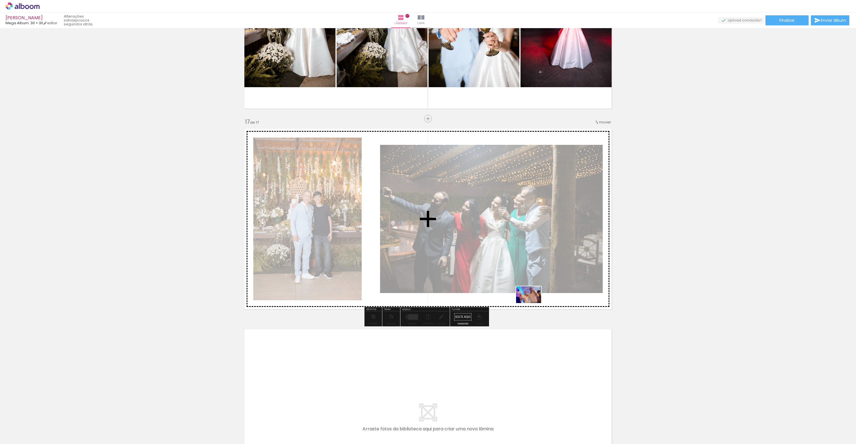
drag, startPoint x: 435, startPoint y: 426, endPoint x: 533, endPoint y: 303, distance: 157.0
click at [533, 303] on quentale-workspace at bounding box center [428, 222] width 856 height 444
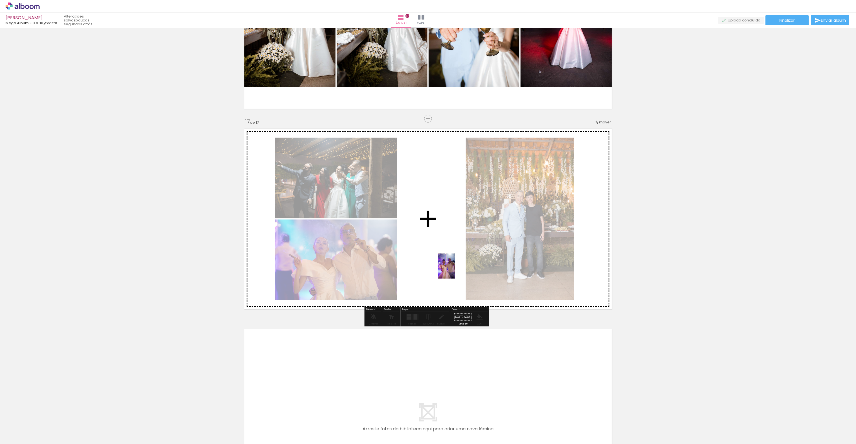
drag, startPoint x: 478, startPoint y: 427, endPoint x: 455, endPoint y: 270, distance: 158.6
click at [455, 270] on quentale-workspace at bounding box center [428, 222] width 856 height 444
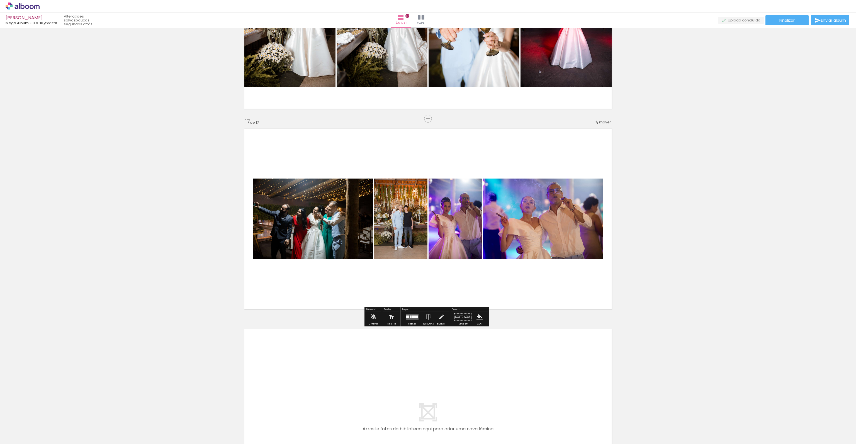
click at [410, 316] on div at bounding box center [411, 317] width 2 height 3
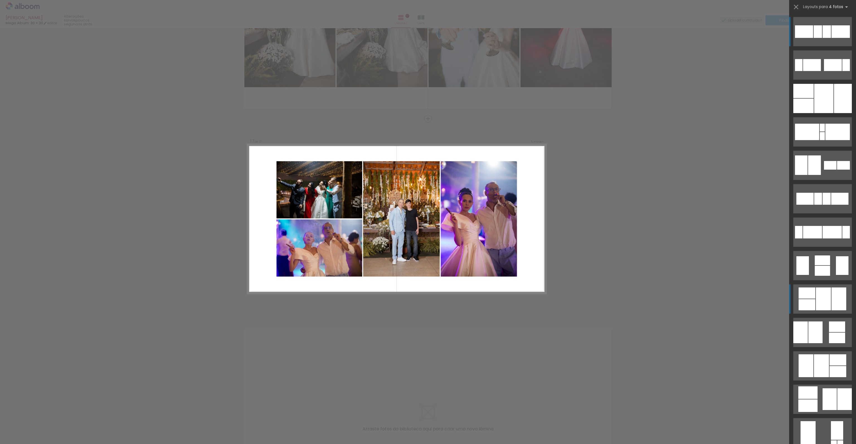
scroll to position [3130, 0]
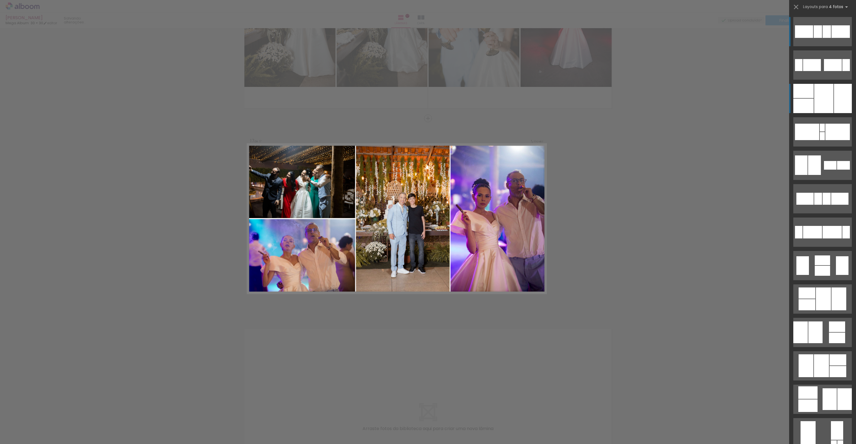
click at [827, 100] on div at bounding box center [823, 98] width 19 height 29
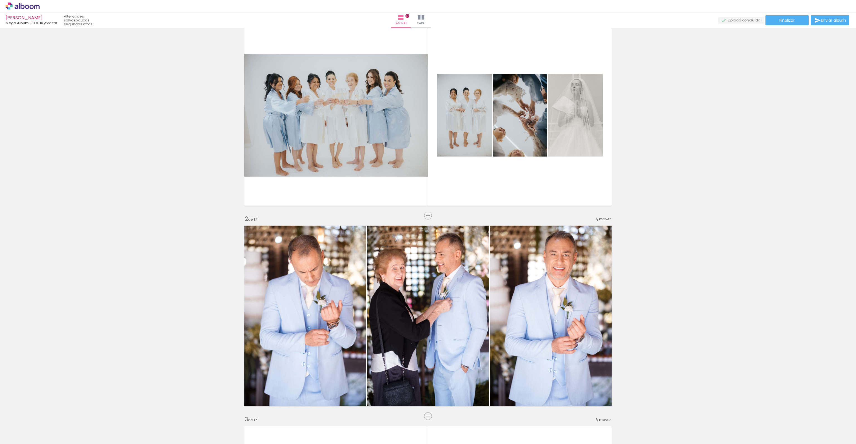
scroll to position [0, 0]
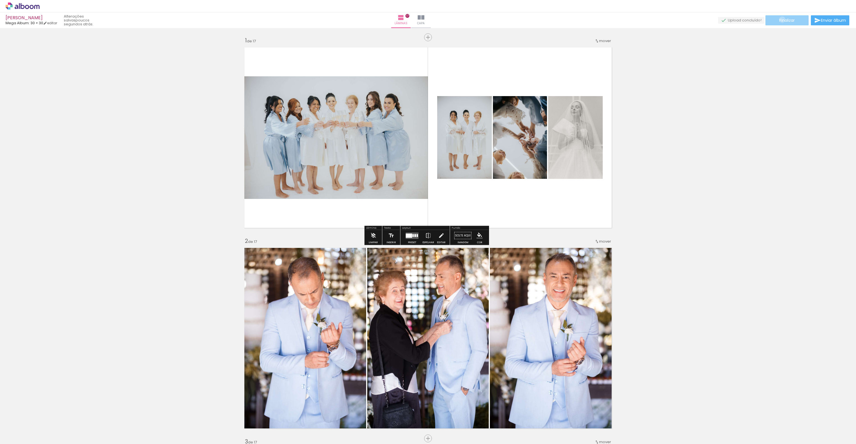
click at [780, 20] on span "Finalizar" at bounding box center [787, 20] width 15 height 4
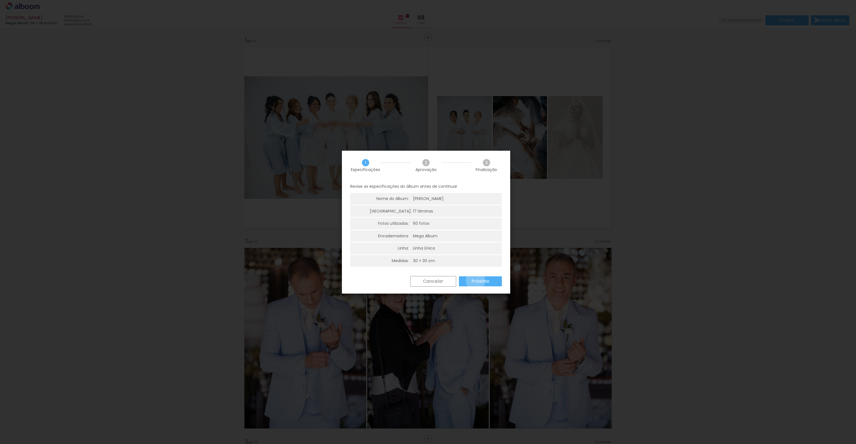
click at [0, 0] on slot "Próximo" at bounding box center [0, 0] width 0 height 0
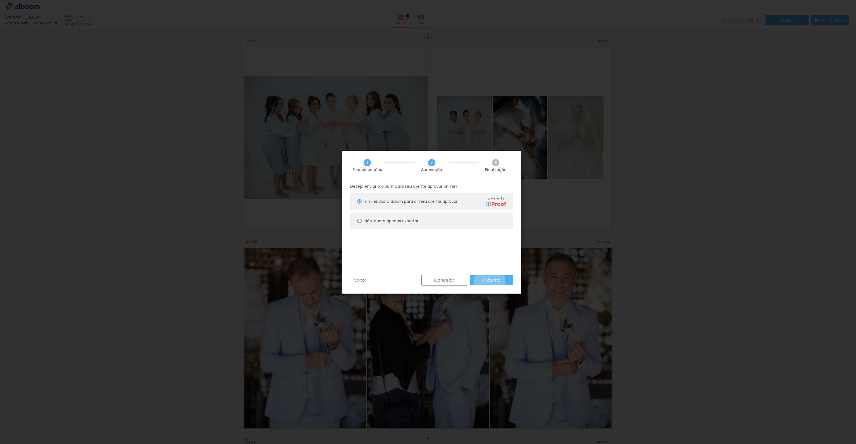
click at [0, 0] on slot "Próximo" at bounding box center [0, 0] width 0 height 0
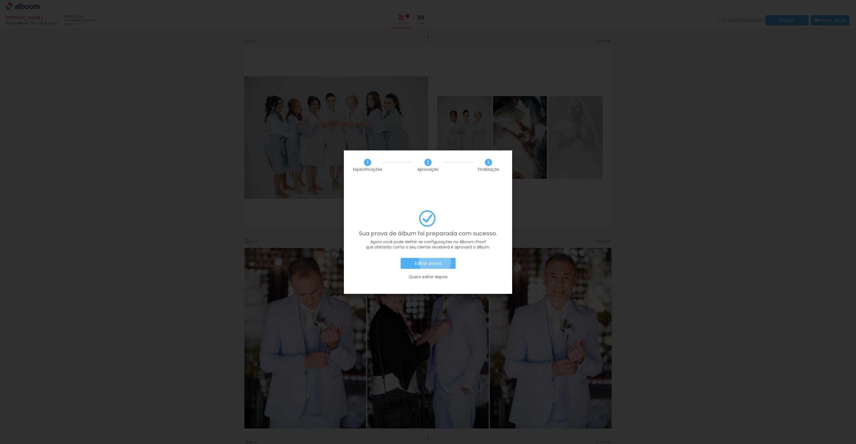
click at [0, 0] on slot "Editar prova" at bounding box center [0, 0] width 0 height 0
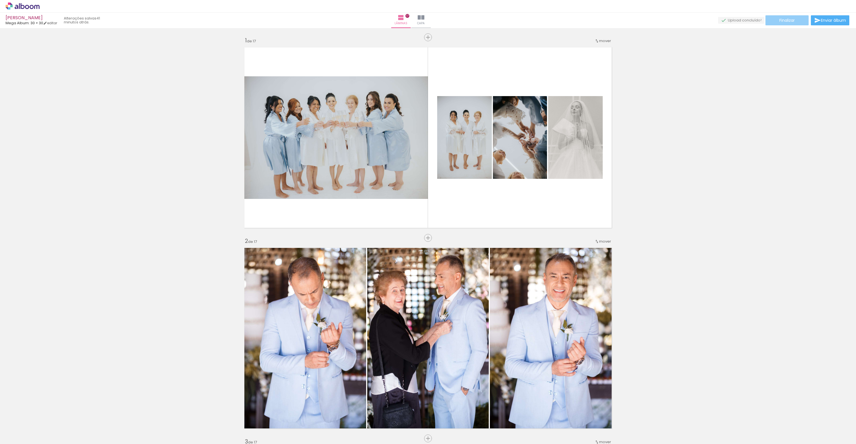
click at [784, 20] on span "Finalizar" at bounding box center [787, 20] width 15 height 4
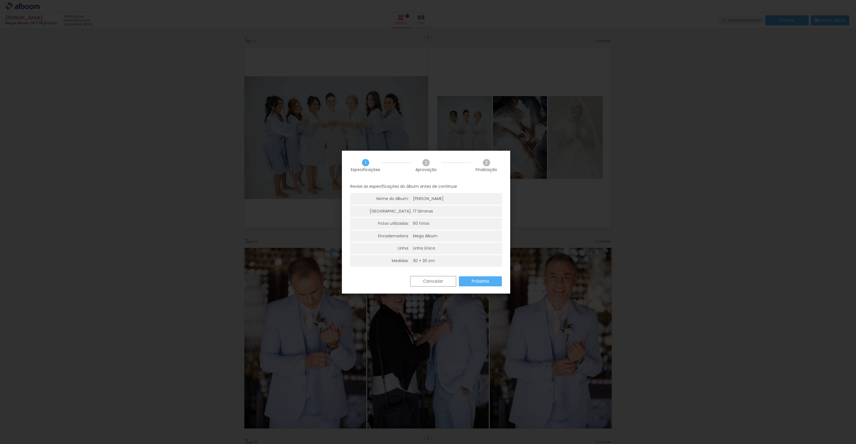
click at [437, 285] on paper-button "Cancelar" at bounding box center [433, 281] width 46 height 11
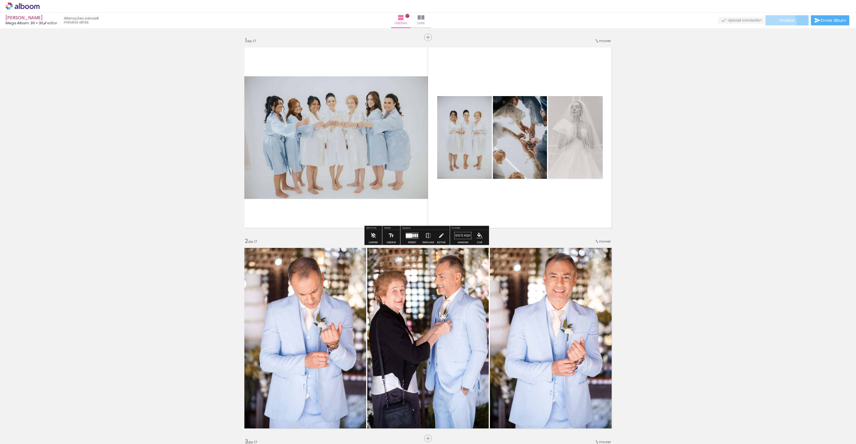
click at [778, 23] on paper-button "Finalizar" at bounding box center [787, 20] width 43 height 10
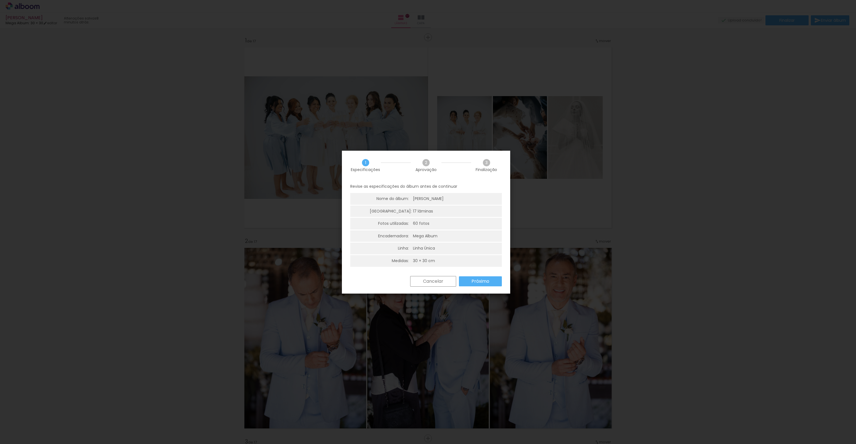
click at [0, 0] on slot "Próximo" at bounding box center [0, 0] width 0 height 0
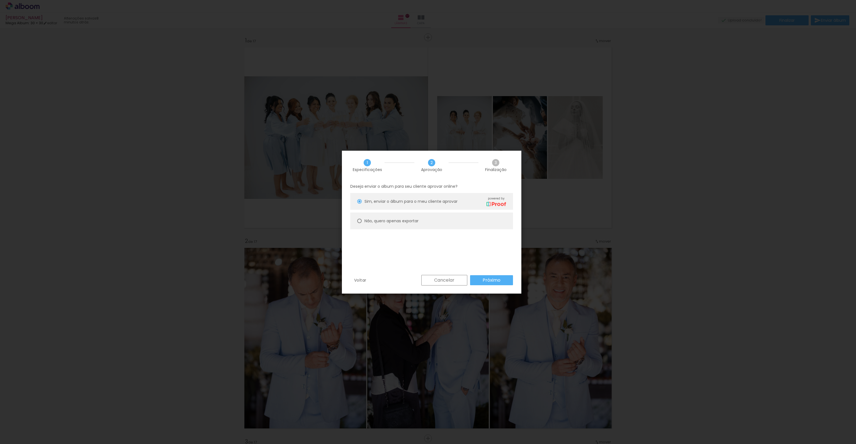
click at [0, 0] on slot "Não, quero apenas exportar" at bounding box center [0, 0] width 0 height 0
type paper-radio-button "on"
click at [502, 275] on paper-button "Próximo" at bounding box center [491, 280] width 43 height 10
type input "Alta, 300 DPI"
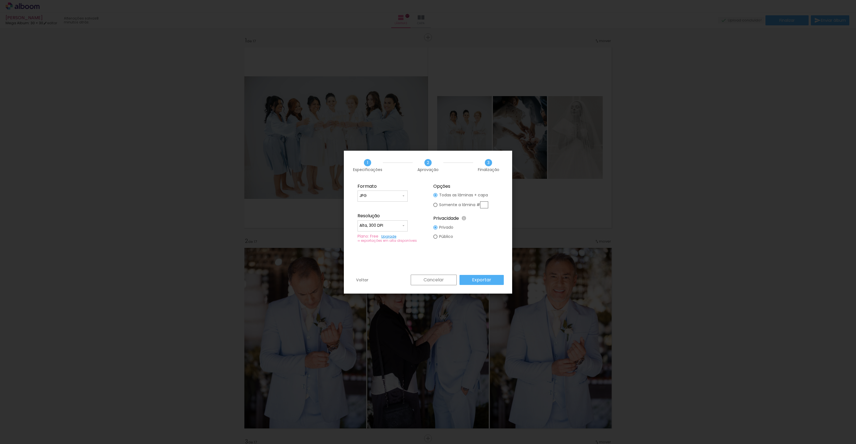
click at [496, 282] on paper-button "Exportar" at bounding box center [482, 280] width 44 height 10
click at [0, 0] on slot "Concluir" at bounding box center [0, 0] width 0 height 0
